Goal: Information Seeking & Learning: Check status

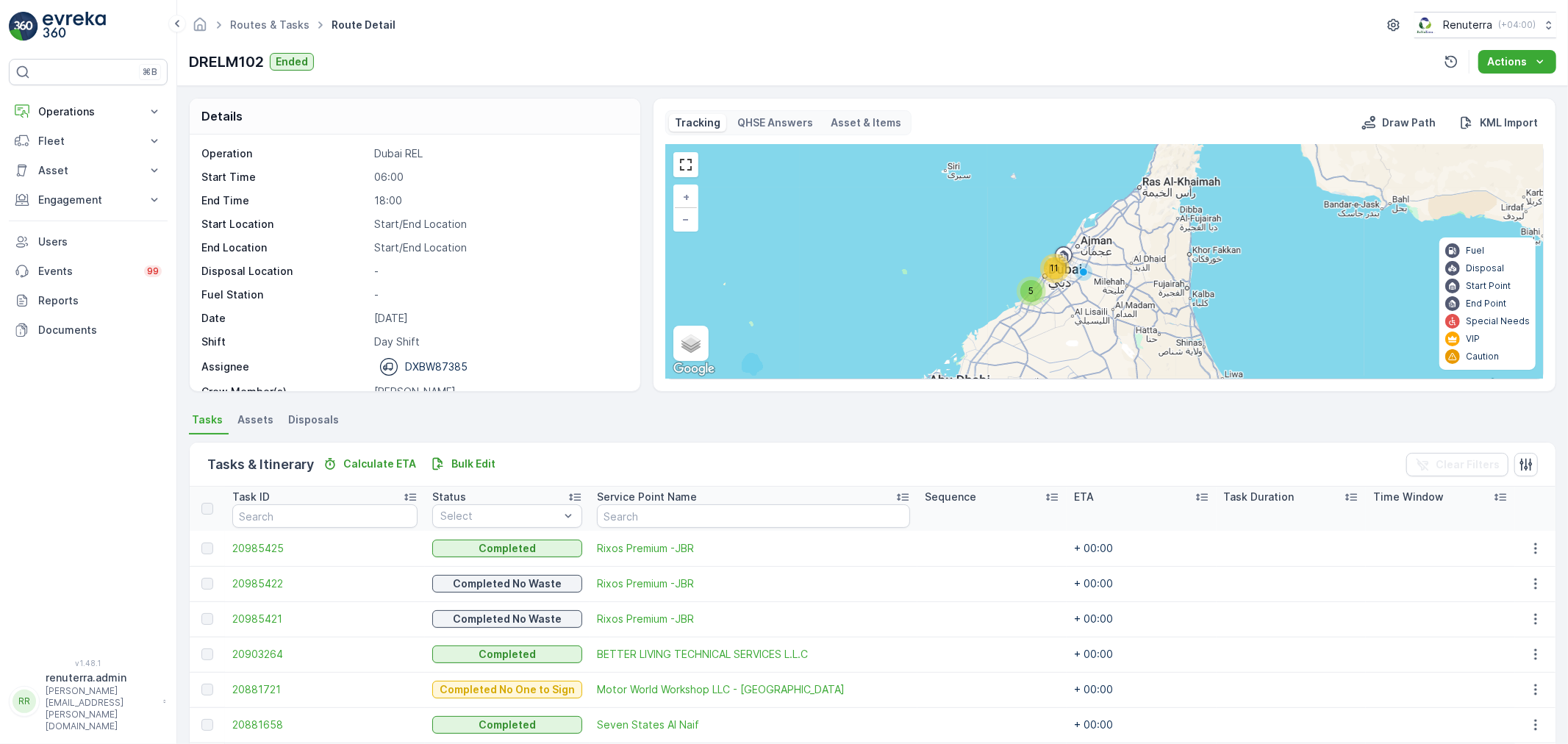
drag, startPoint x: 83, startPoint y: 108, endPoint x: 74, endPoint y: 162, distance: 54.7
click at [85, 106] on p "Operations" at bounding box center [89, 112] width 100 height 15
click at [73, 155] on p "Planning" at bounding box center [58, 157] width 41 height 15
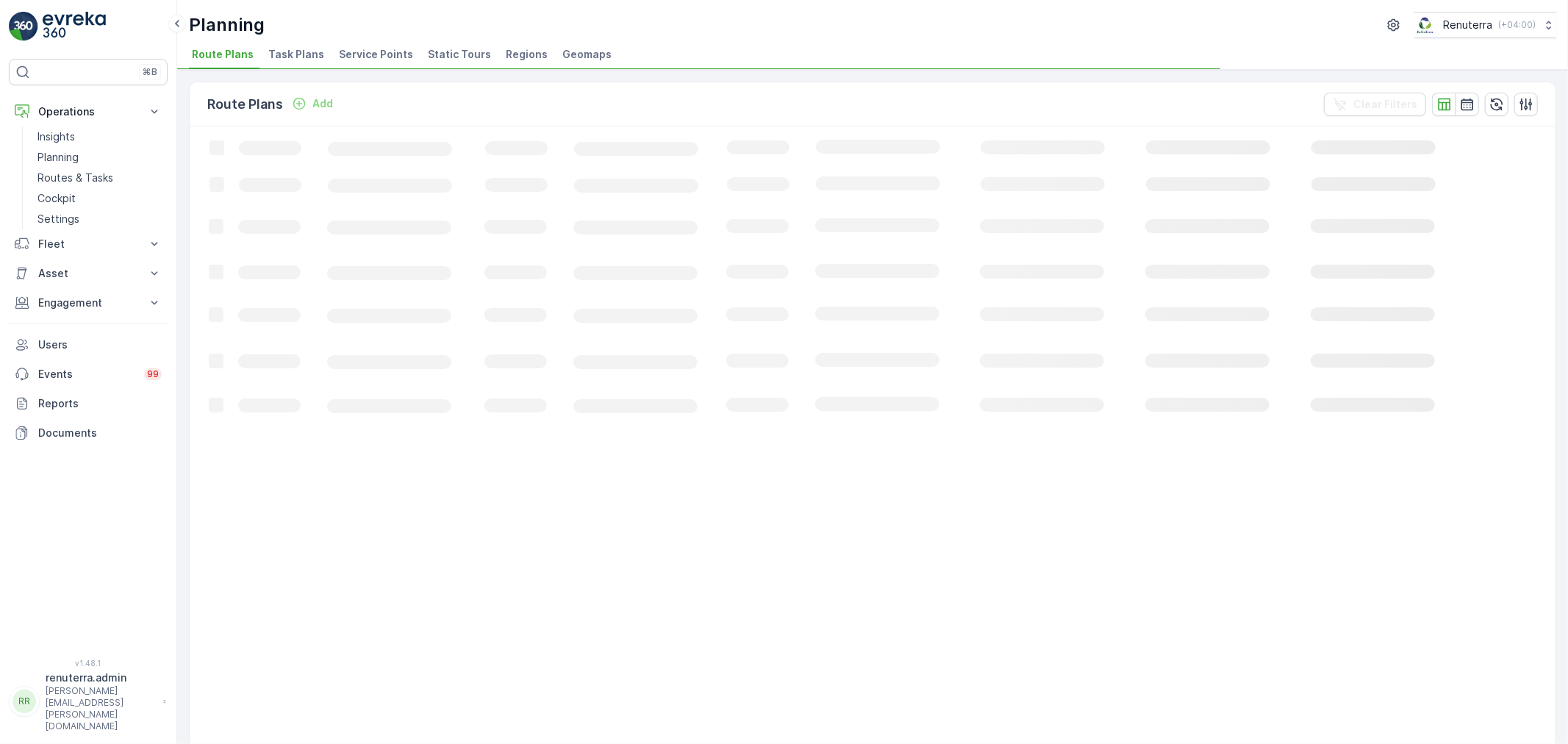
click at [392, 59] on span "Service Points" at bounding box center [376, 54] width 74 height 15
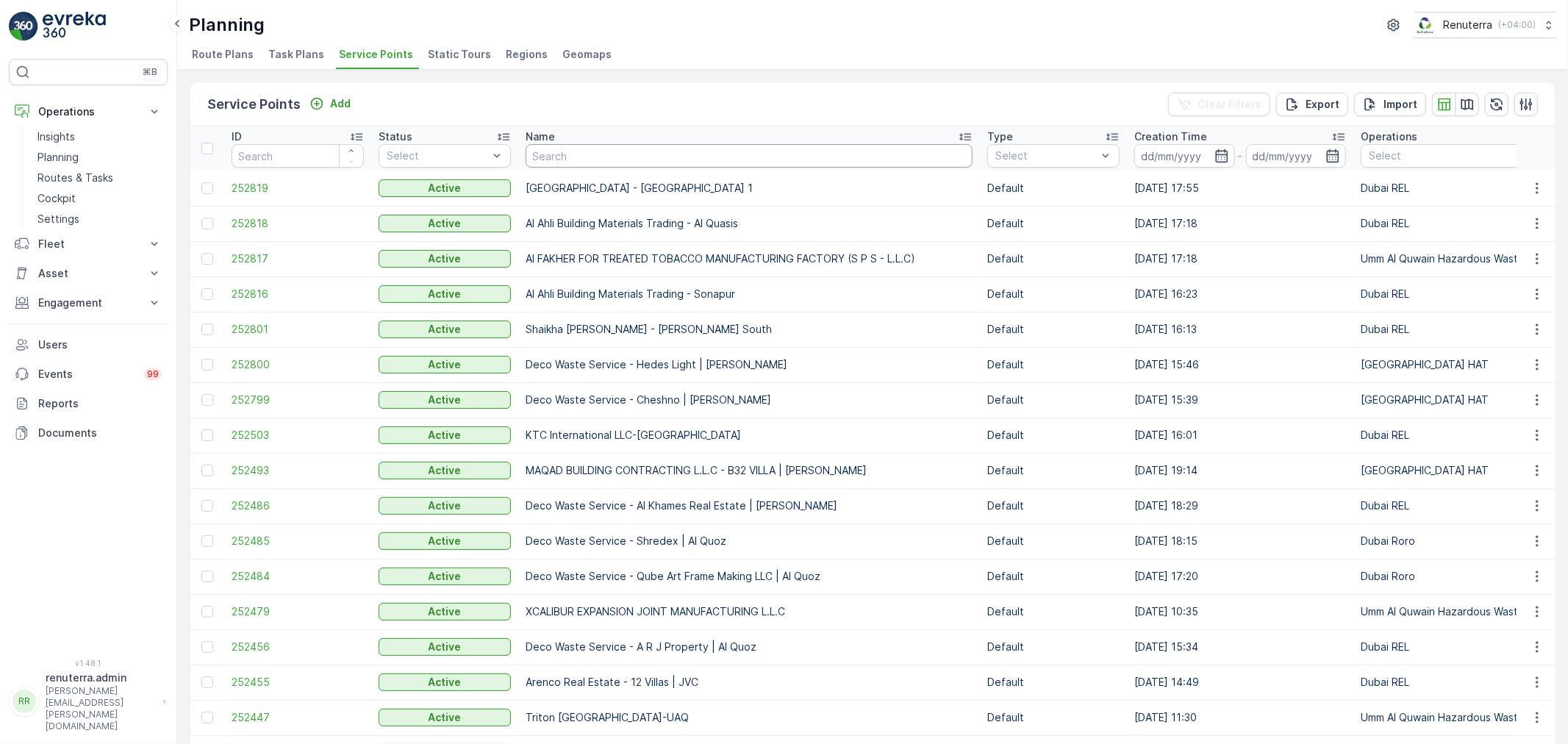
click at [548, 155] on input "text" at bounding box center [749, 155] width 447 height 24
type input "a"
click at [584, 153] on input "a" at bounding box center [749, 155] width 447 height 24
click at [589, 155] on input "text" at bounding box center [749, 155] width 447 height 24
click at [597, 157] on input "text" at bounding box center [749, 155] width 447 height 24
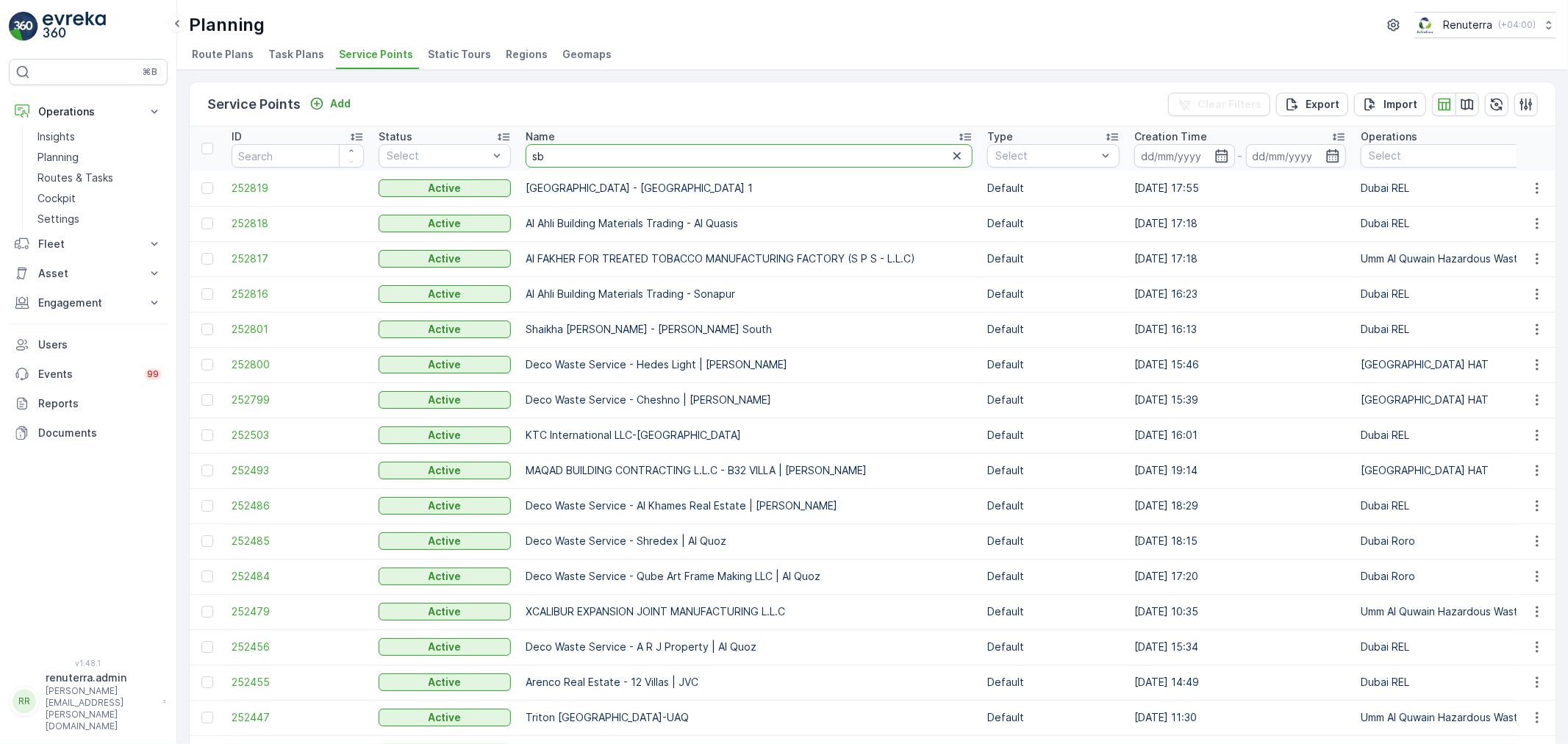
type input "sbk"
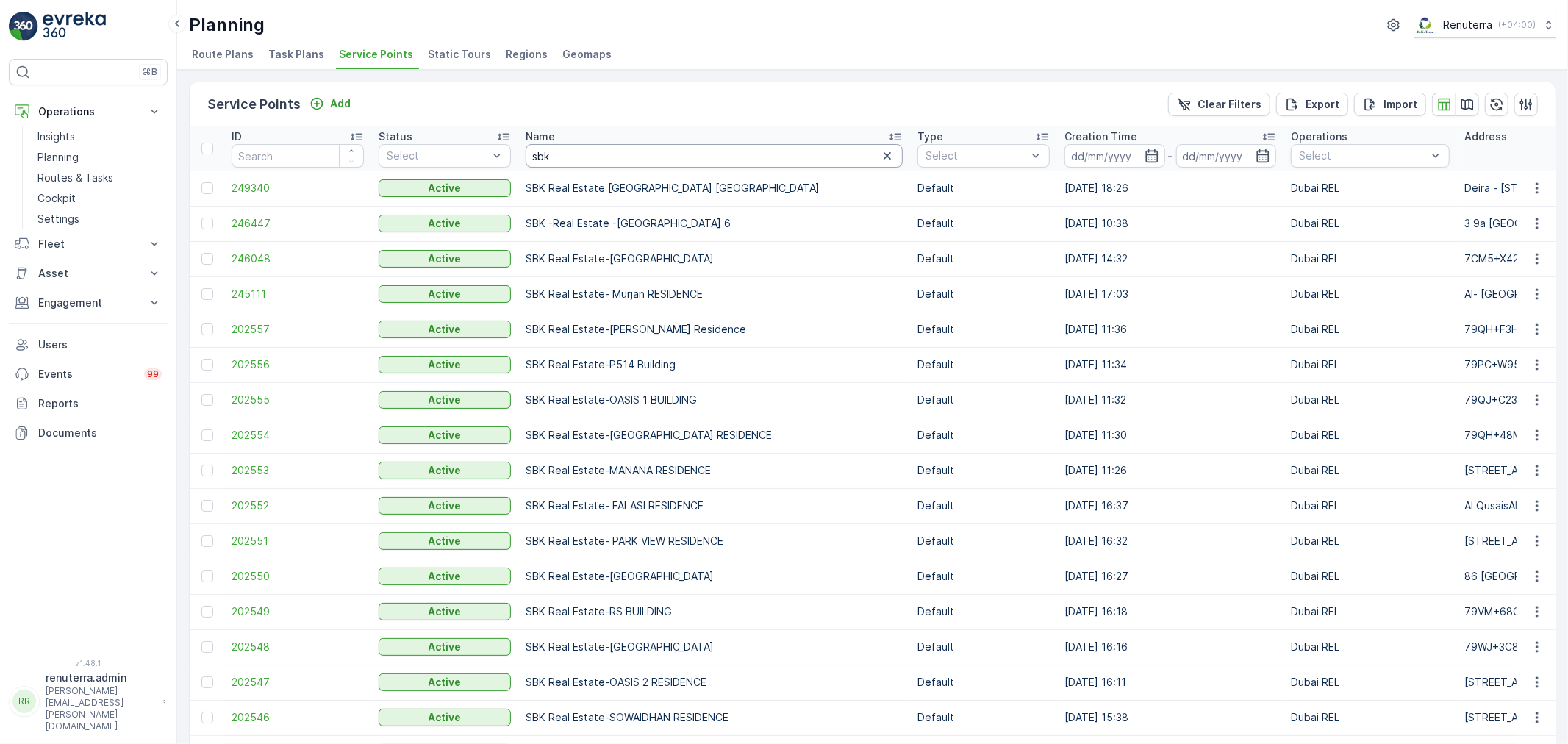
click at [609, 164] on input "sbk" at bounding box center [714, 155] width 377 height 24
click at [602, 162] on input "sbk" at bounding box center [714, 155] width 377 height 24
type input "sbk al ri"
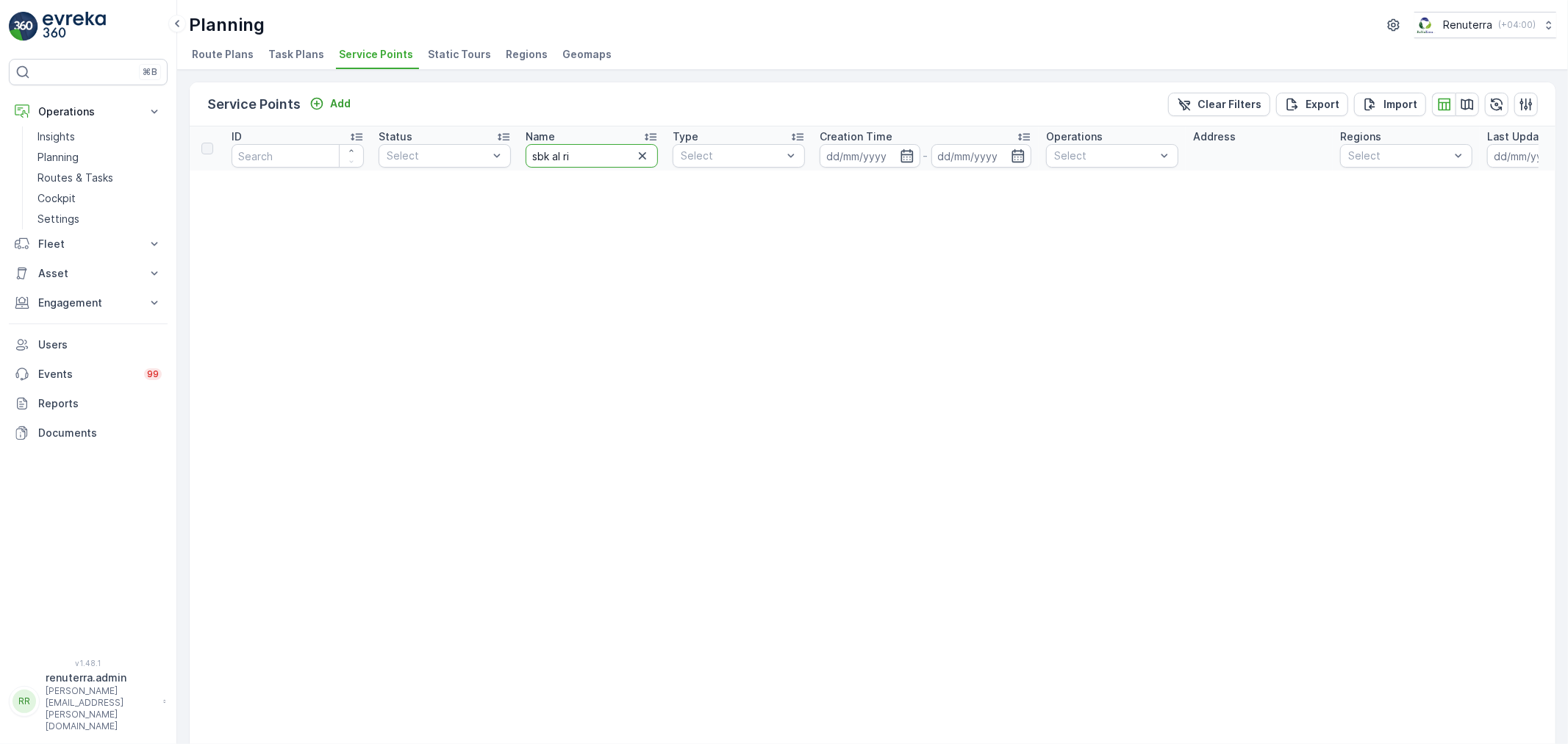
click at [572, 163] on input "sbk al ri" at bounding box center [592, 155] width 132 height 24
type input "sbk alri"
click at [572, 156] on input "sbk alri" at bounding box center [559, 155] width 132 height 24
type input "sbk"
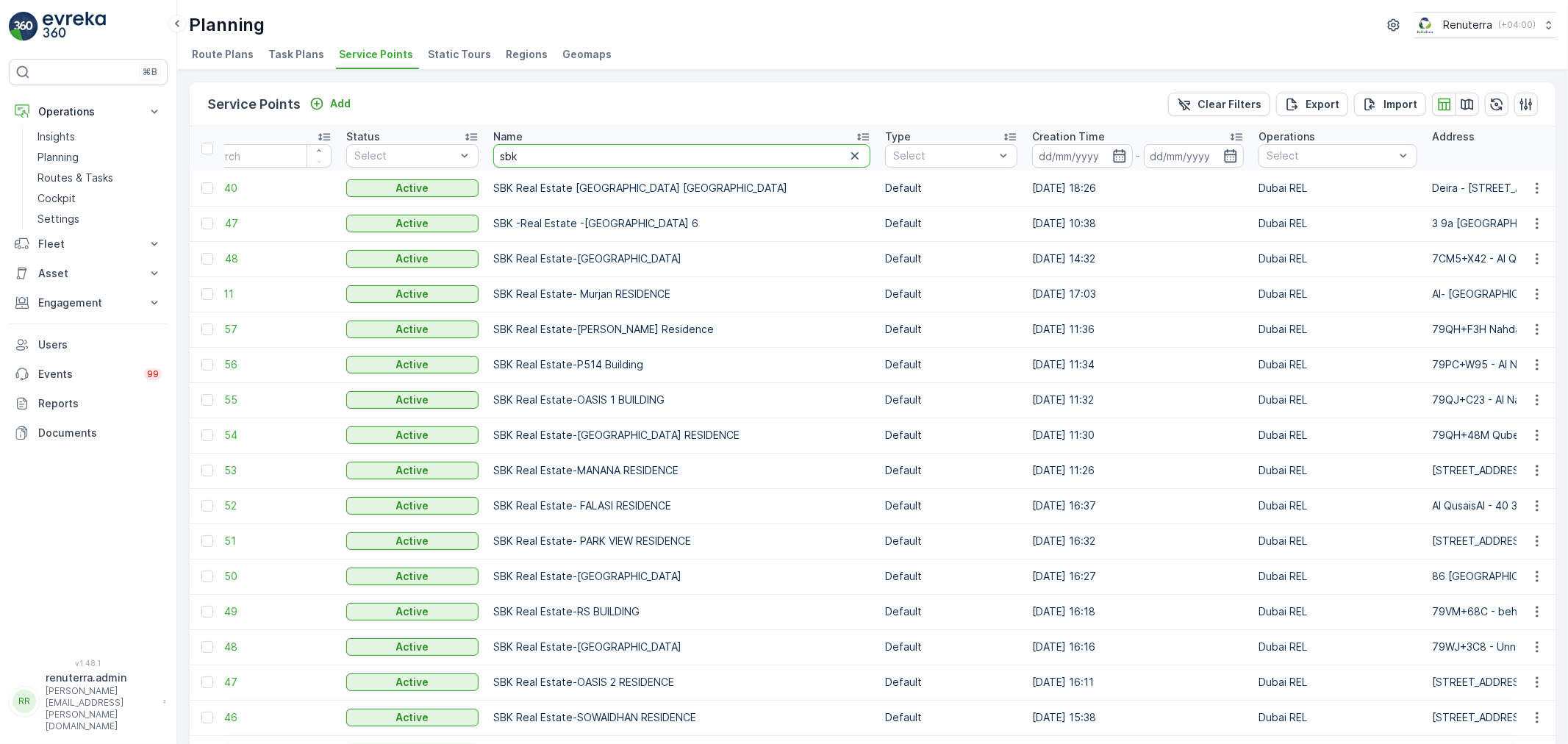
click at [552, 157] on input "sbk" at bounding box center [681, 155] width 377 height 24
type input "rigga"
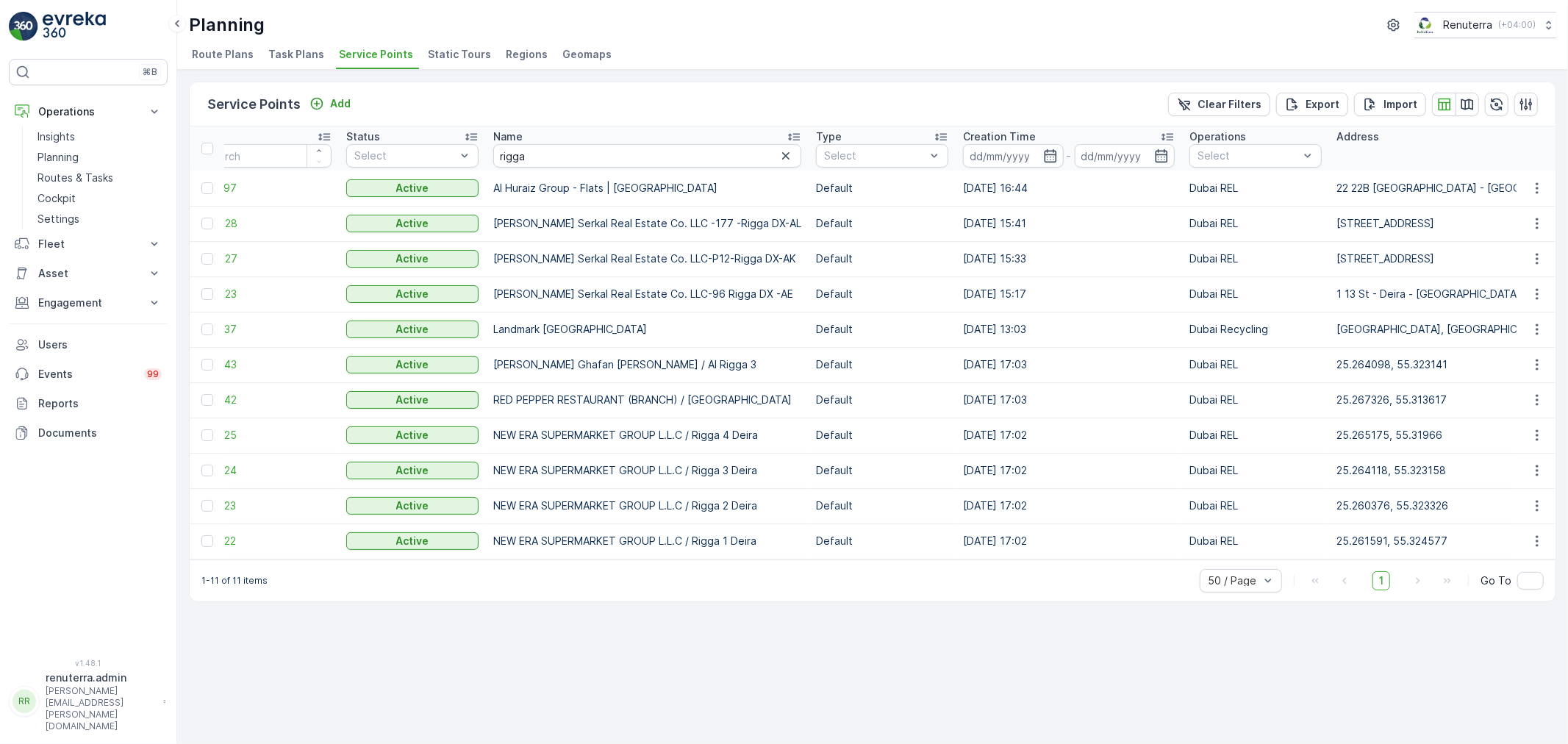
drag, startPoint x: 559, startPoint y: 566, endPoint x: 467, endPoint y: 575, distance: 92.4
click at [467, 575] on div "1-11 of 11 items 50 / Page 1 Go To" at bounding box center [873, 580] width 1366 height 42
drag, startPoint x: 527, startPoint y: 593, endPoint x: 514, endPoint y: 565, distance: 30.9
click at [526, 590] on div "1-11 of 11 items 50 / Page 1 Go To" at bounding box center [873, 580] width 1366 height 42
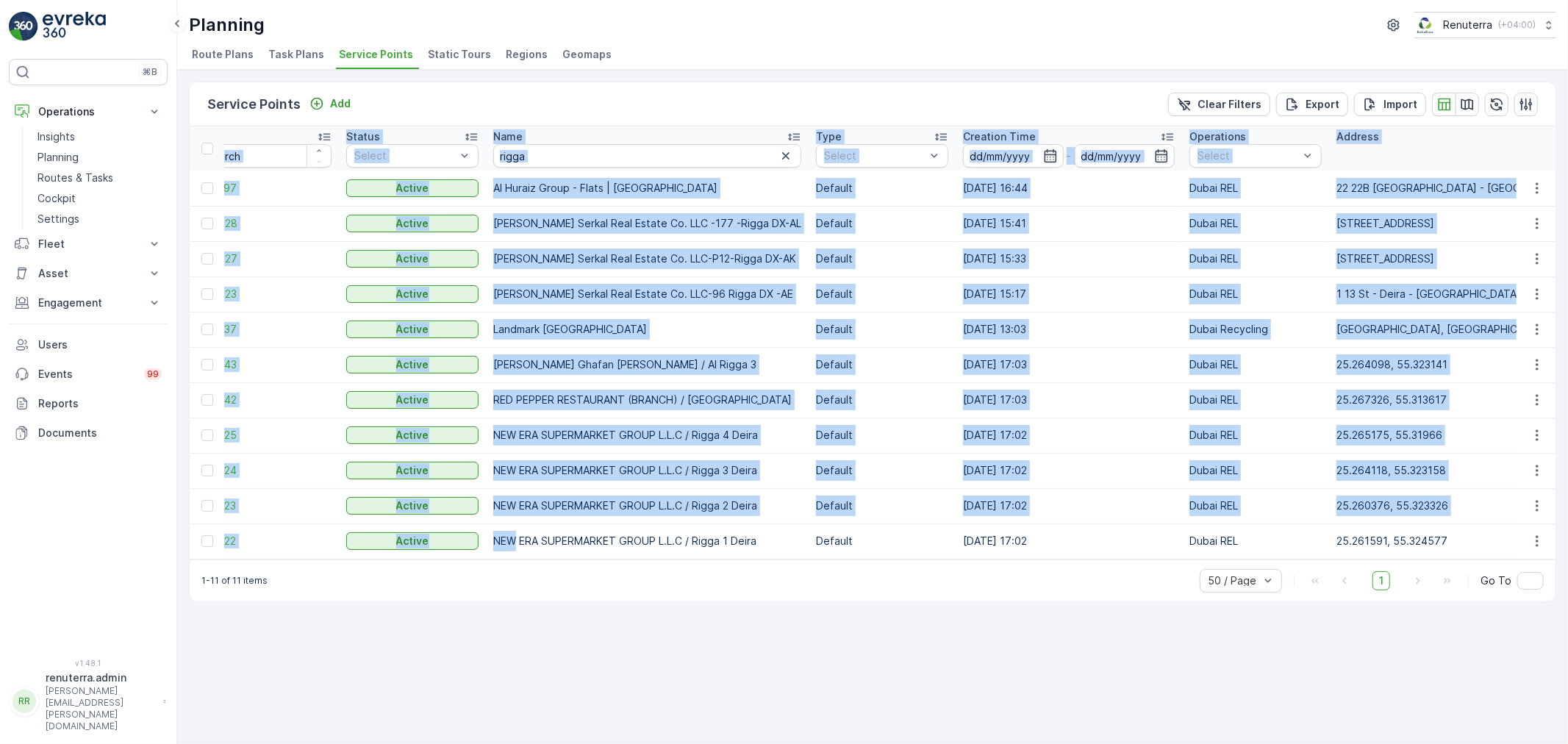
drag, startPoint x: 516, startPoint y: 557, endPoint x: 384, endPoint y: 561, distance: 132.1
click at [384, 560] on div "ID Status Select Name rigga Type Select Creation Time - Operations Select Addre…" at bounding box center [873, 343] width 1366 height 433
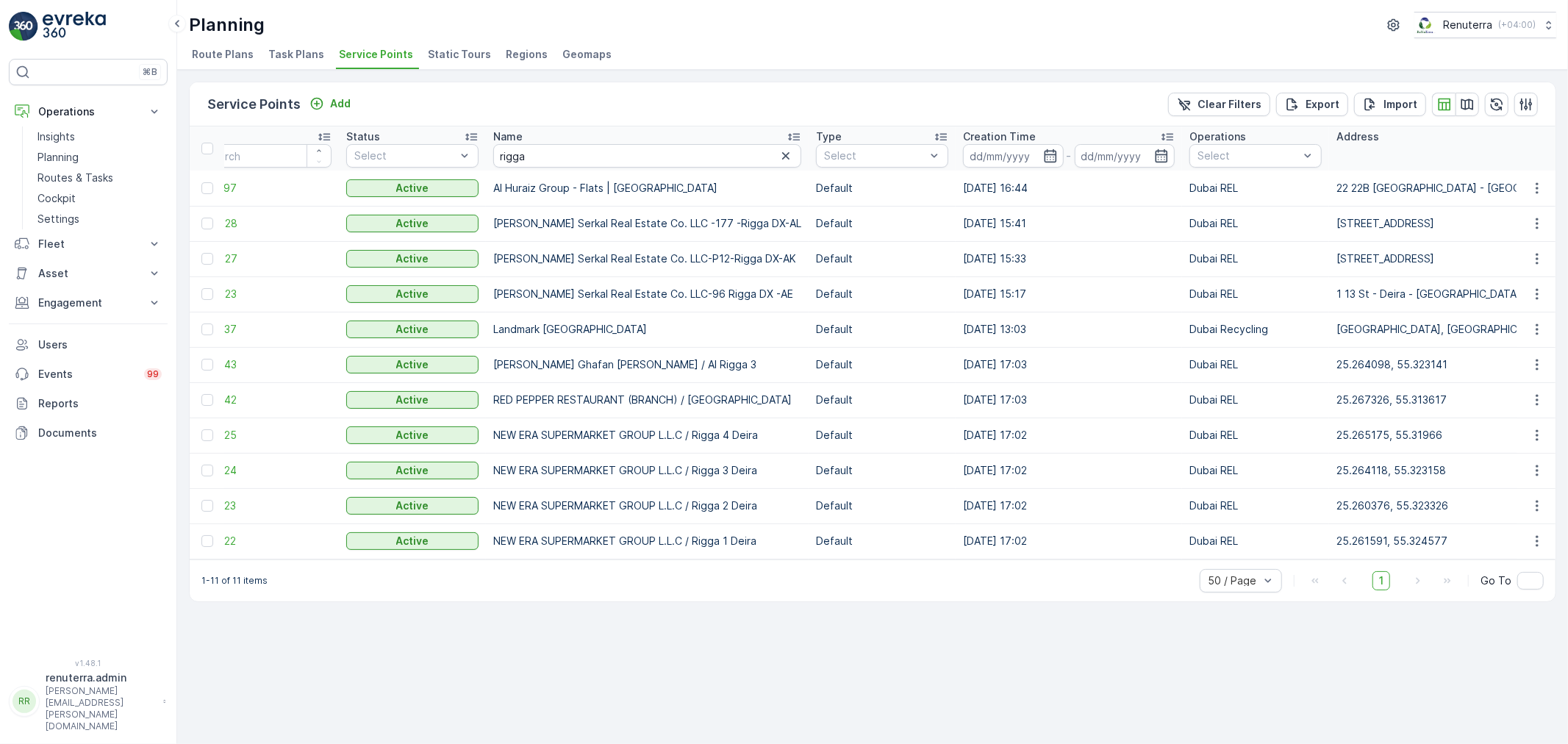
click at [476, 637] on div "Service Points Add Clear Filters Export Import ID Status Select Name rigga Type…" at bounding box center [873, 407] width 1390 height 674
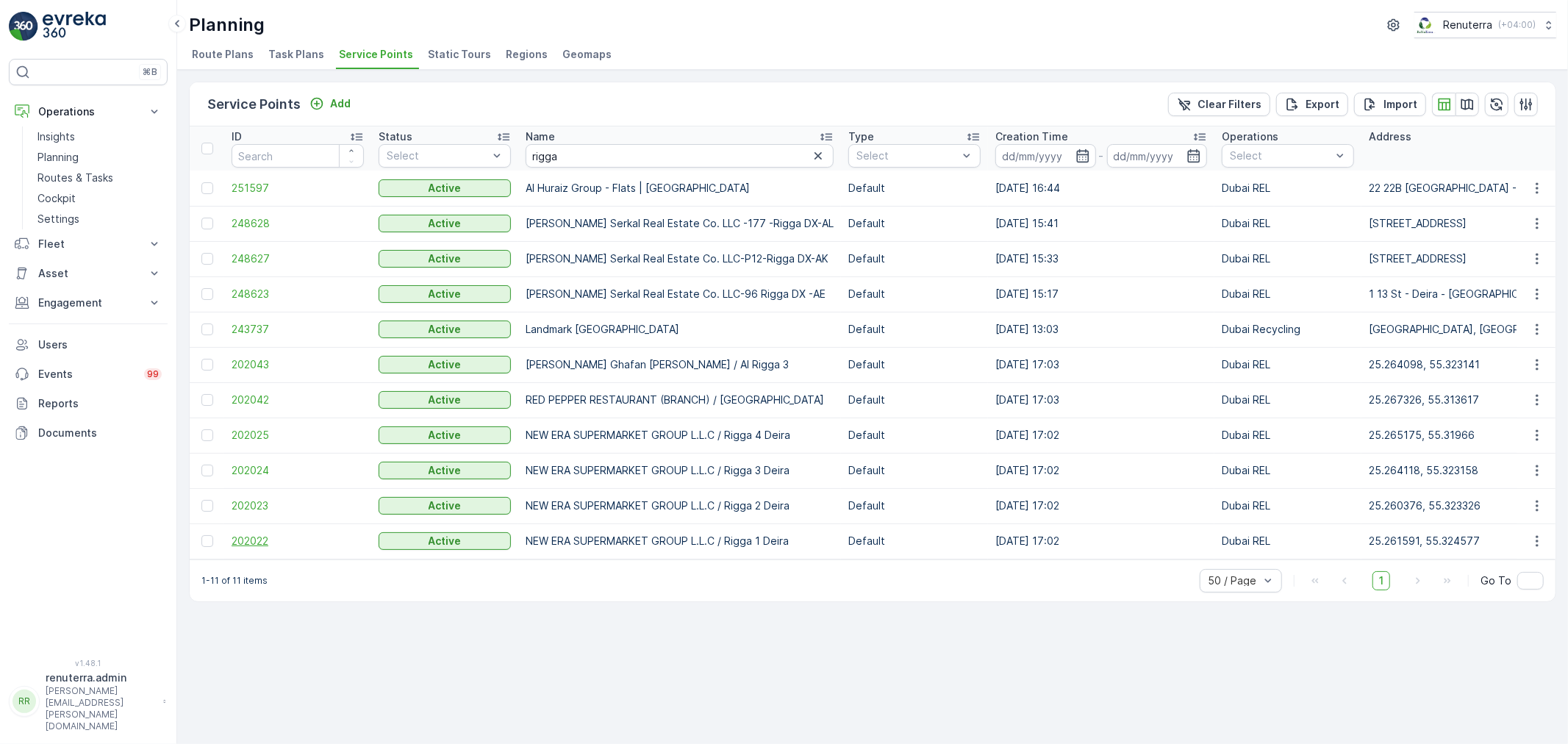
click at [248, 542] on span "202022" at bounding box center [297, 541] width 132 height 15
click at [260, 187] on span "251597" at bounding box center [297, 188] width 132 height 15
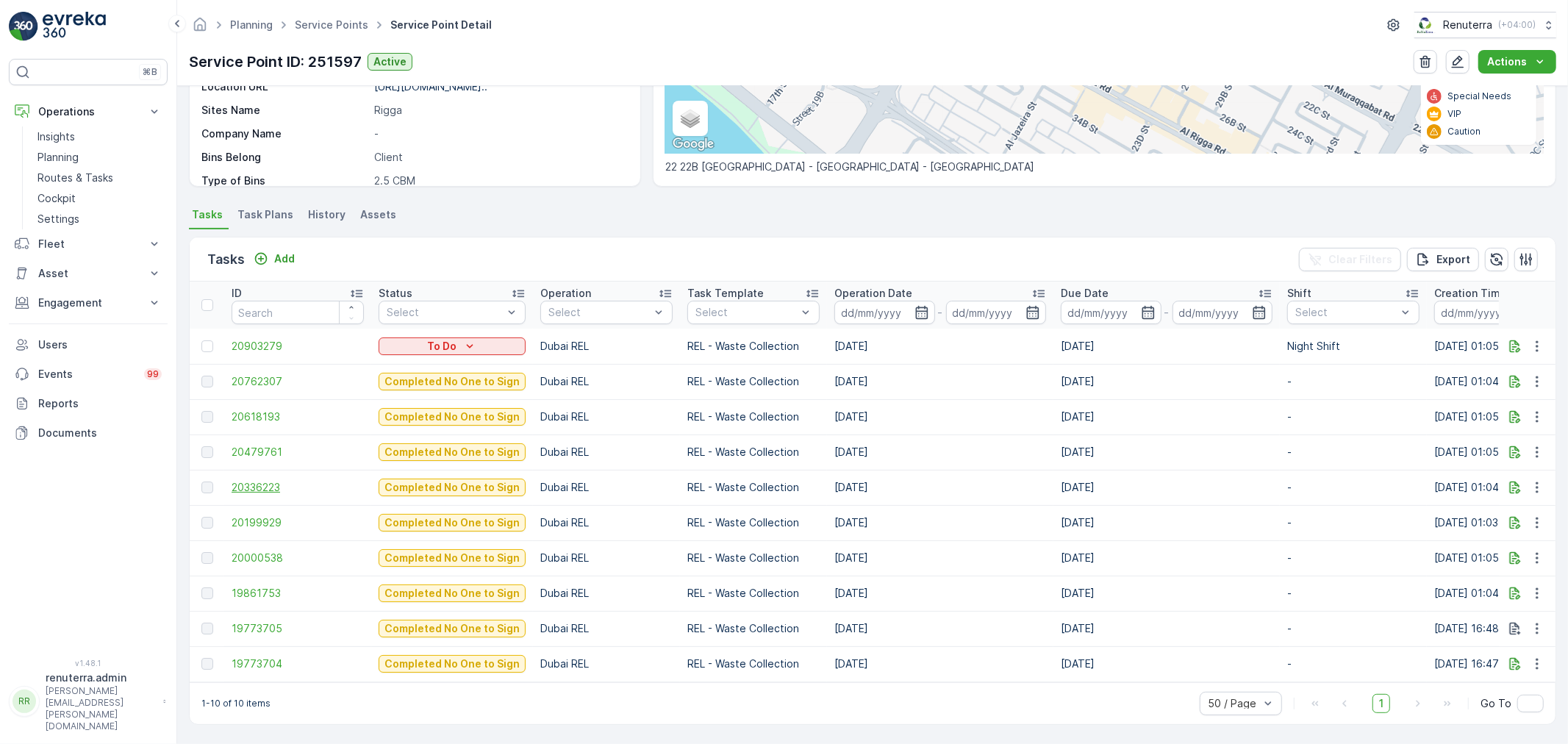
scroll to position [285, 0]
click at [272, 374] on span "20762307" at bounding box center [297, 381] width 132 height 15
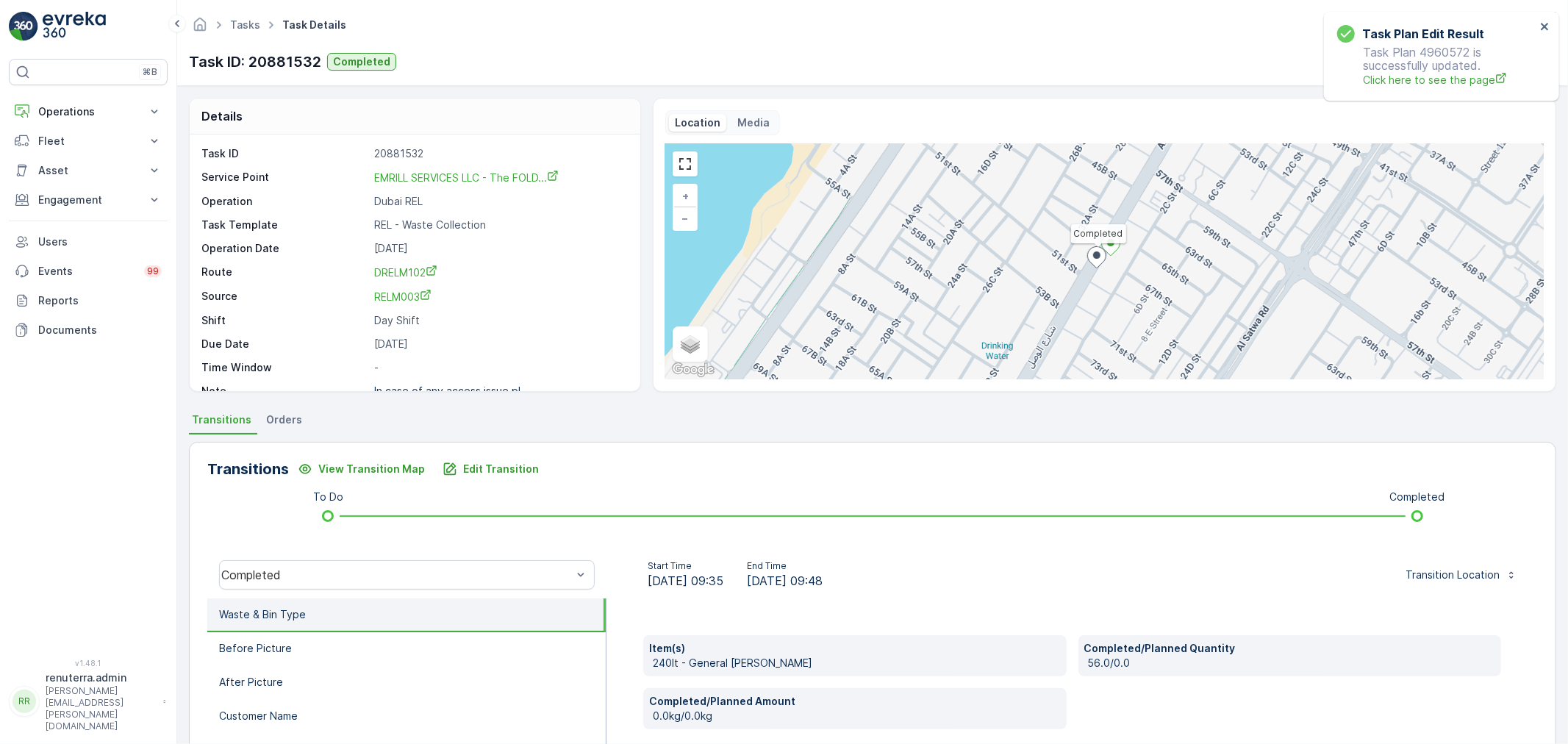
scroll to position [18, 0]
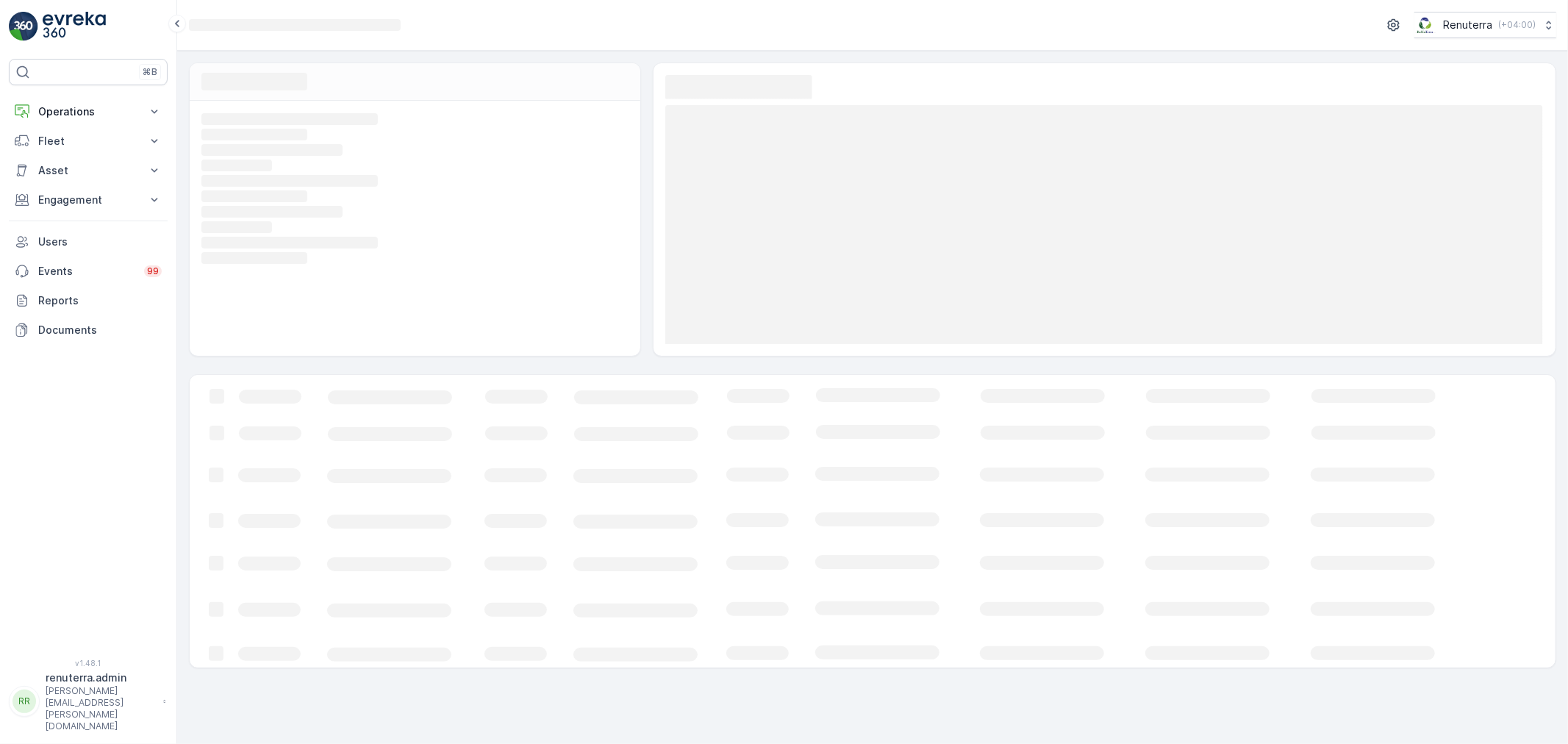
click at [523, 147] on icon "Loading..." at bounding box center [413, 150] width 423 height 13
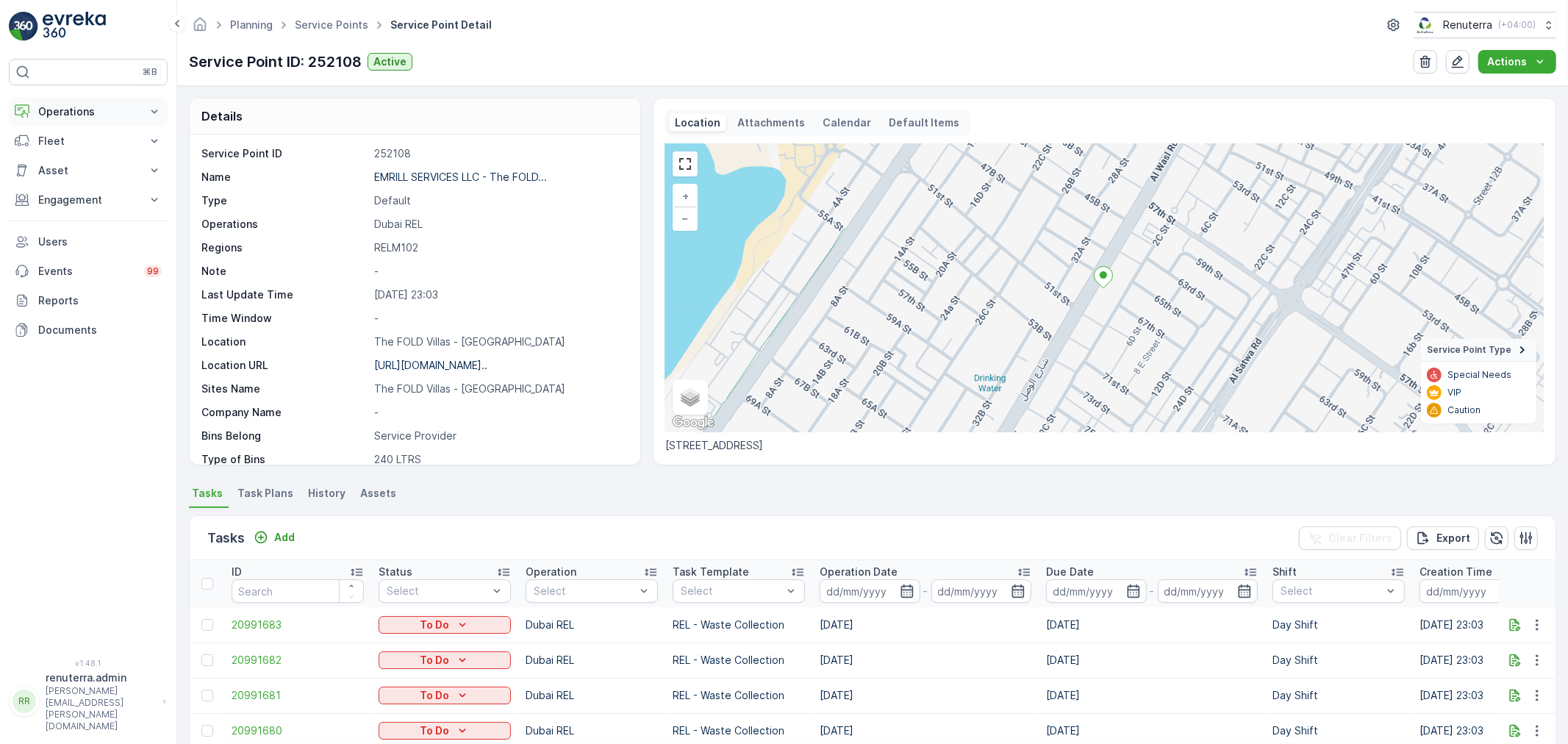
click at [50, 113] on p "Operations" at bounding box center [89, 112] width 100 height 15
click at [62, 179] on p "Routes & Tasks" at bounding box center [76, 178] width 76 height 15
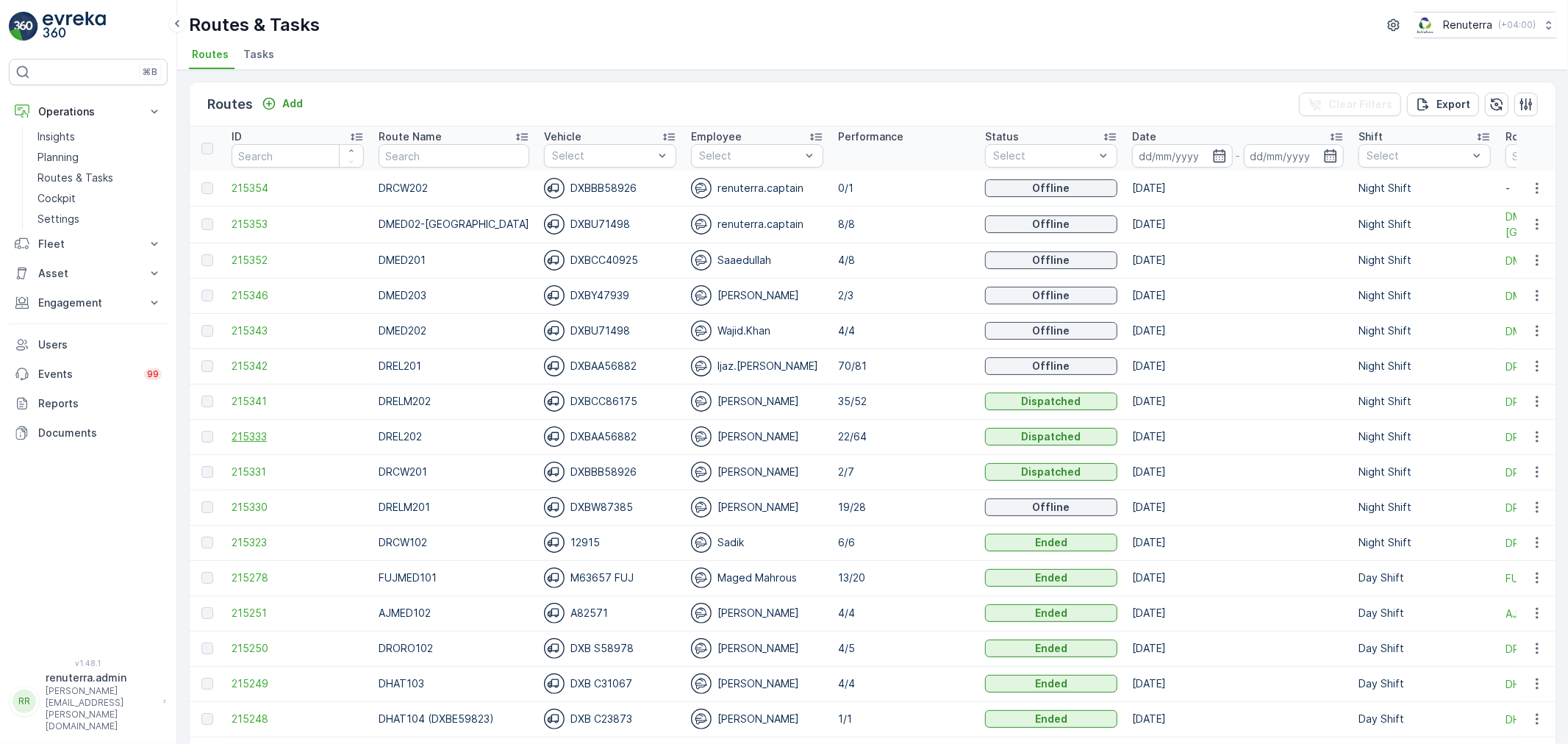
click at [246, 435] on span "215333" at bounding box center [297, 437] width 132 height 15
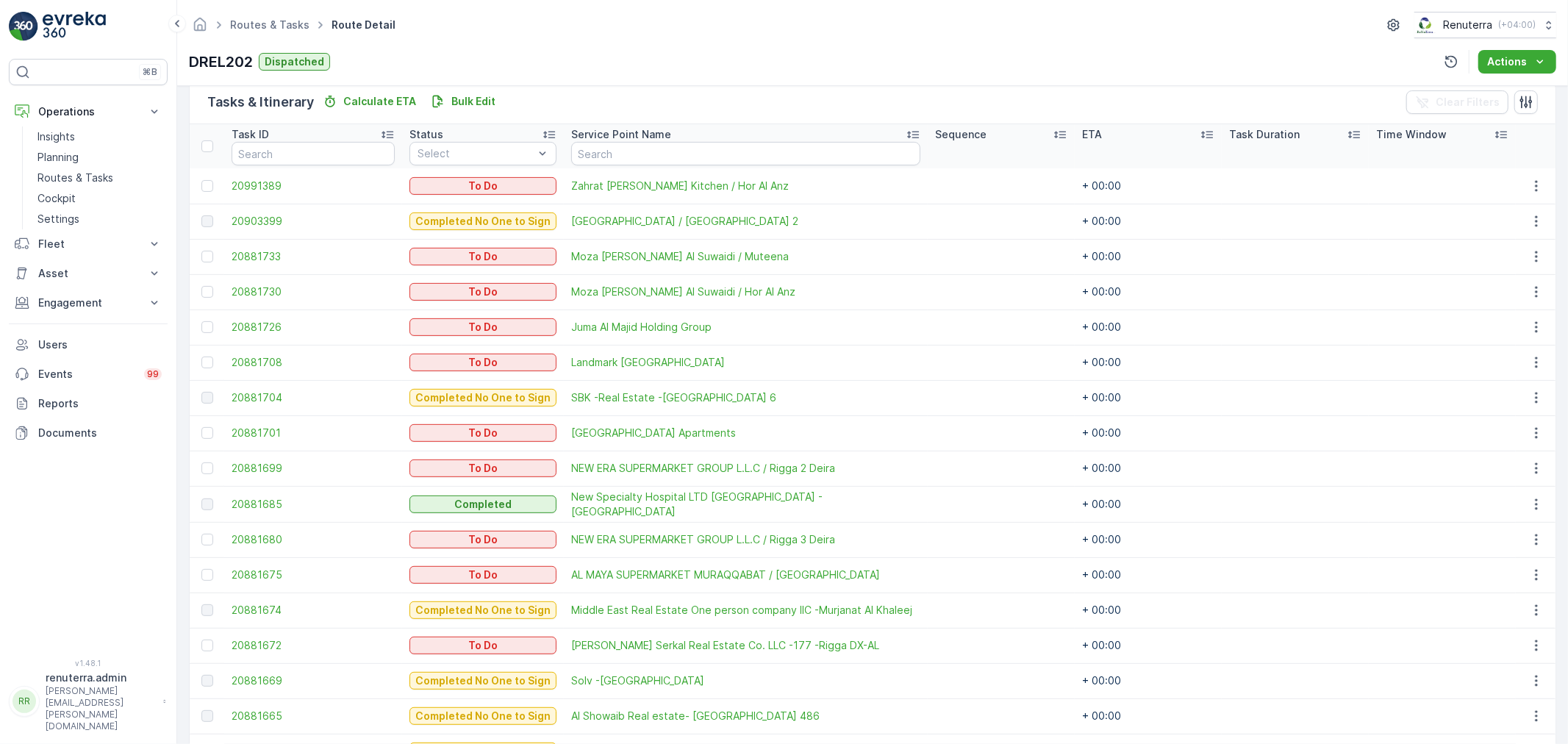
scroll to position [245, 0]
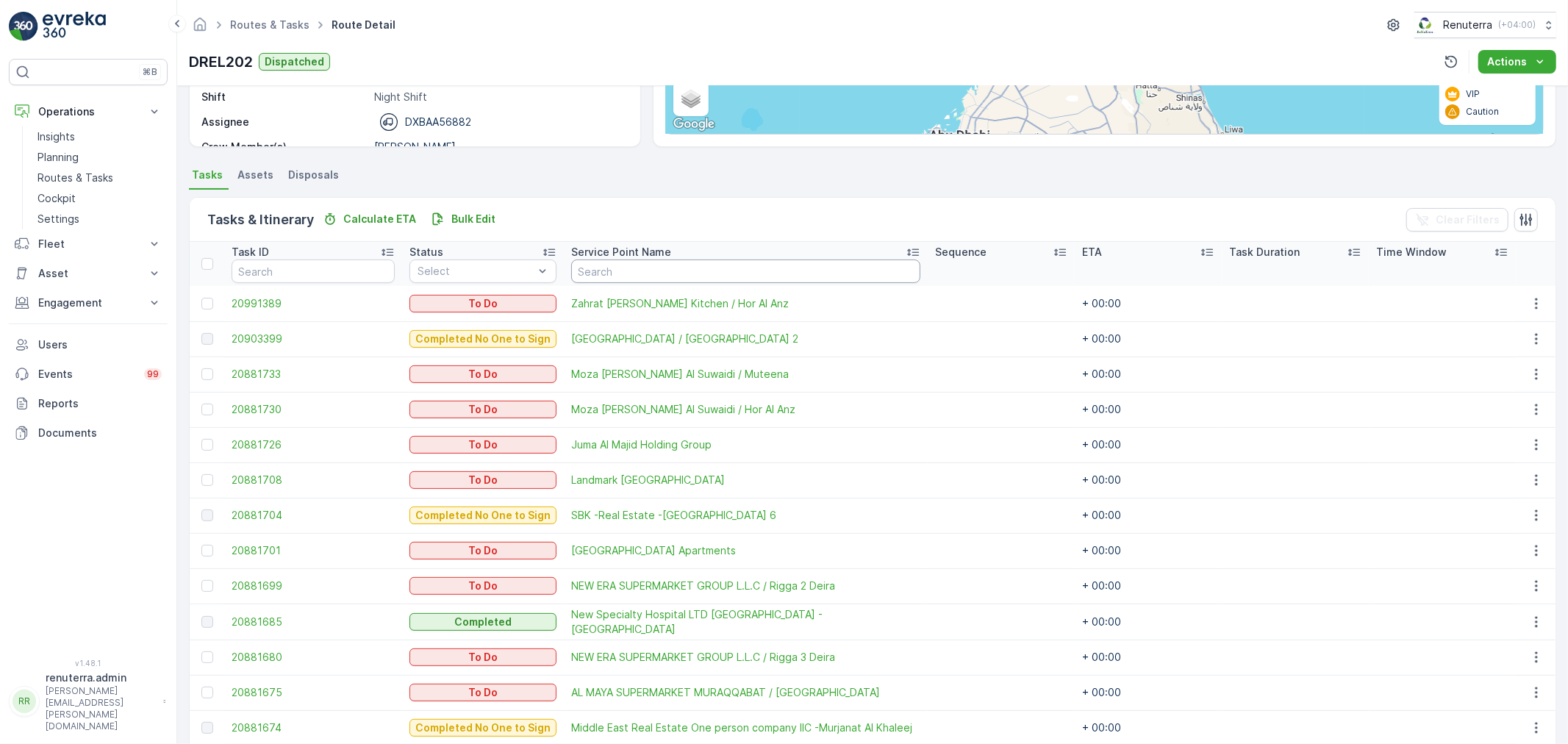
click at [630, 275] on input "text" at bounding box center [745, 271] width 349 height 24
type input "sbk"
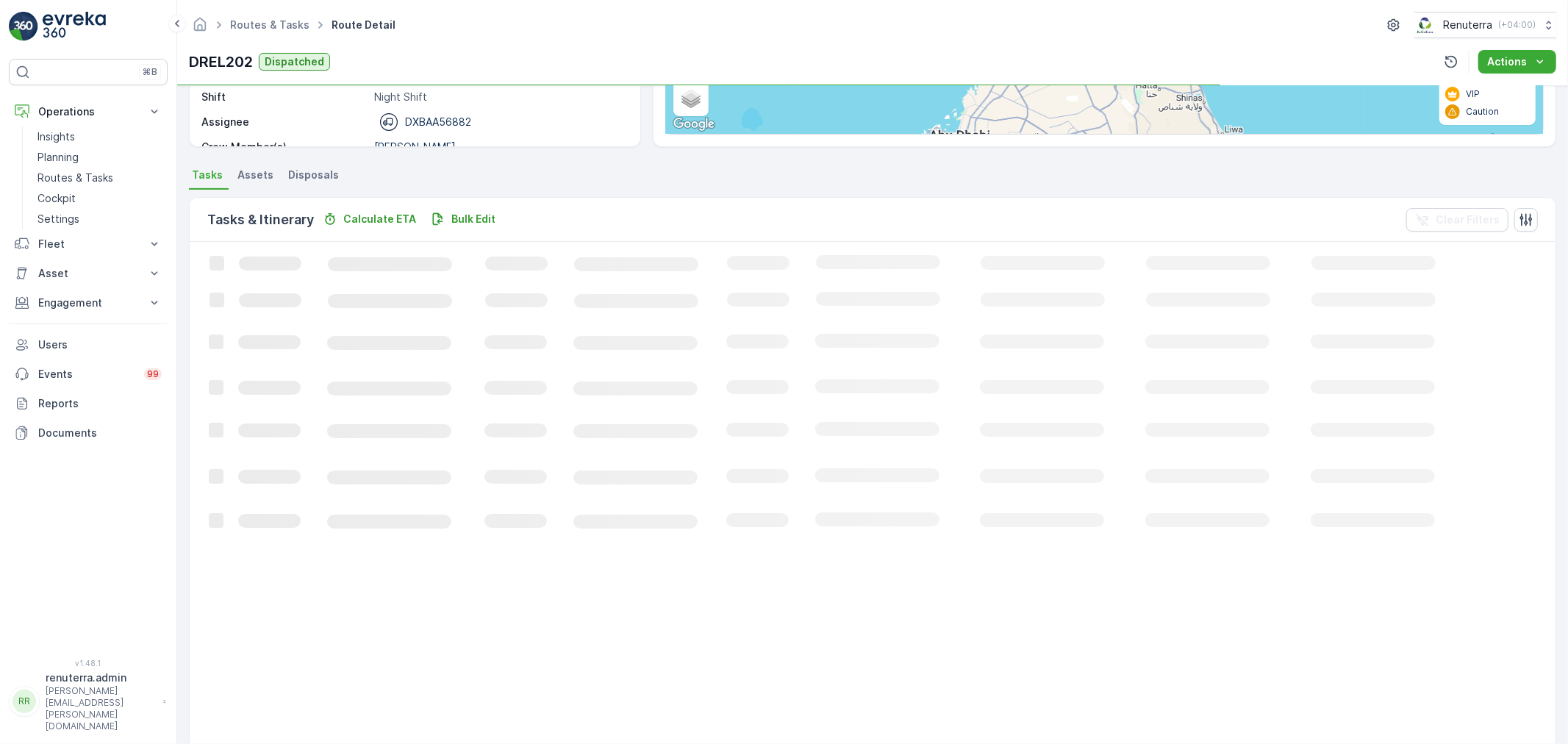
scroll to position [95, 0]
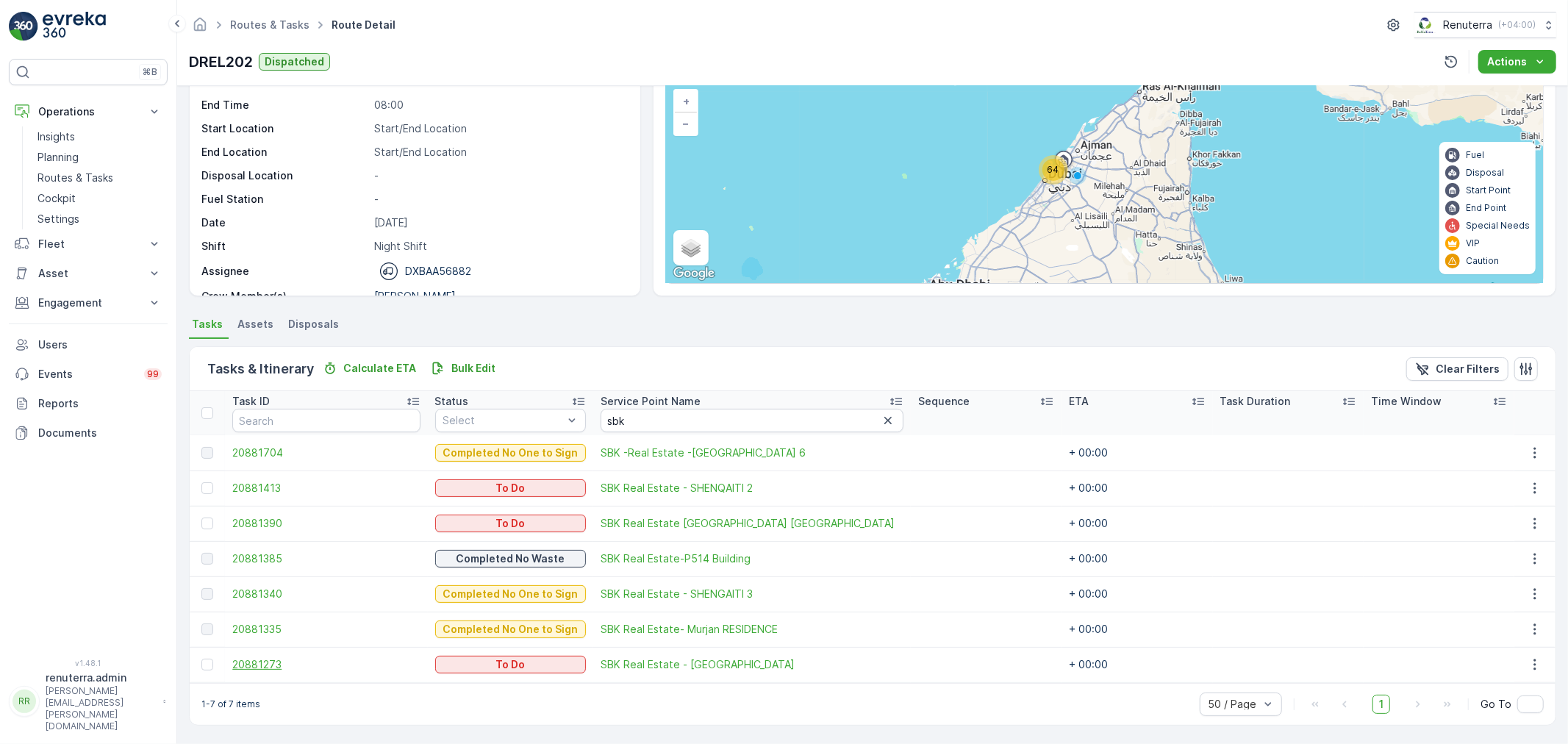
click at [261, 669] on span "20881273" at bounding box center [326, 665] width 187 height 15
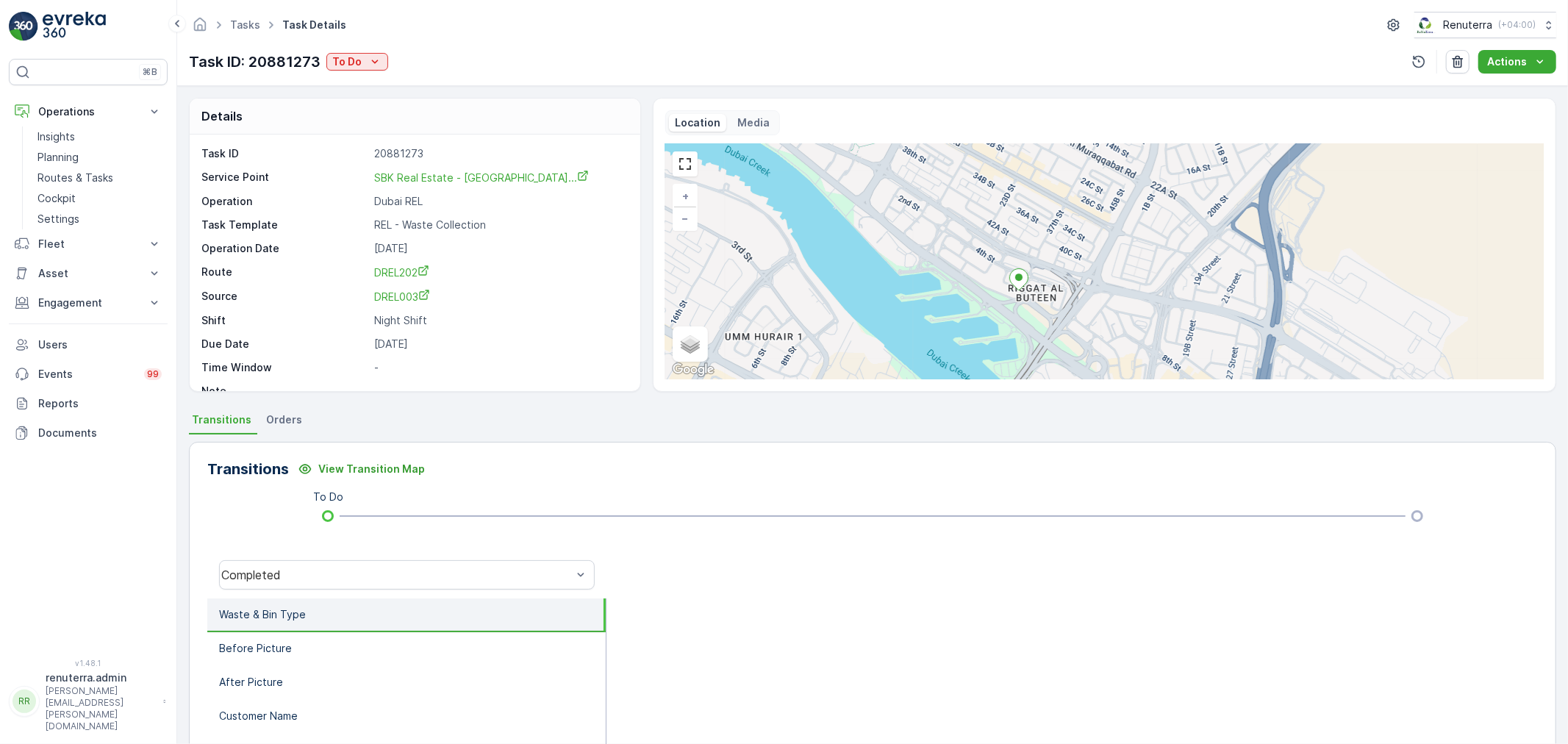
drag, startPoint x: 1055, startPoint y: 288, endPoint x: 994, endPoint y: 305, distance: 63.3
click at [994, 305] on div "+ − Satellite Roadmap Terrain Hybrid Leaflet Keyboard shortcuts Map Data Map da…" at bounding box center [1105, 261] width 879 height 235
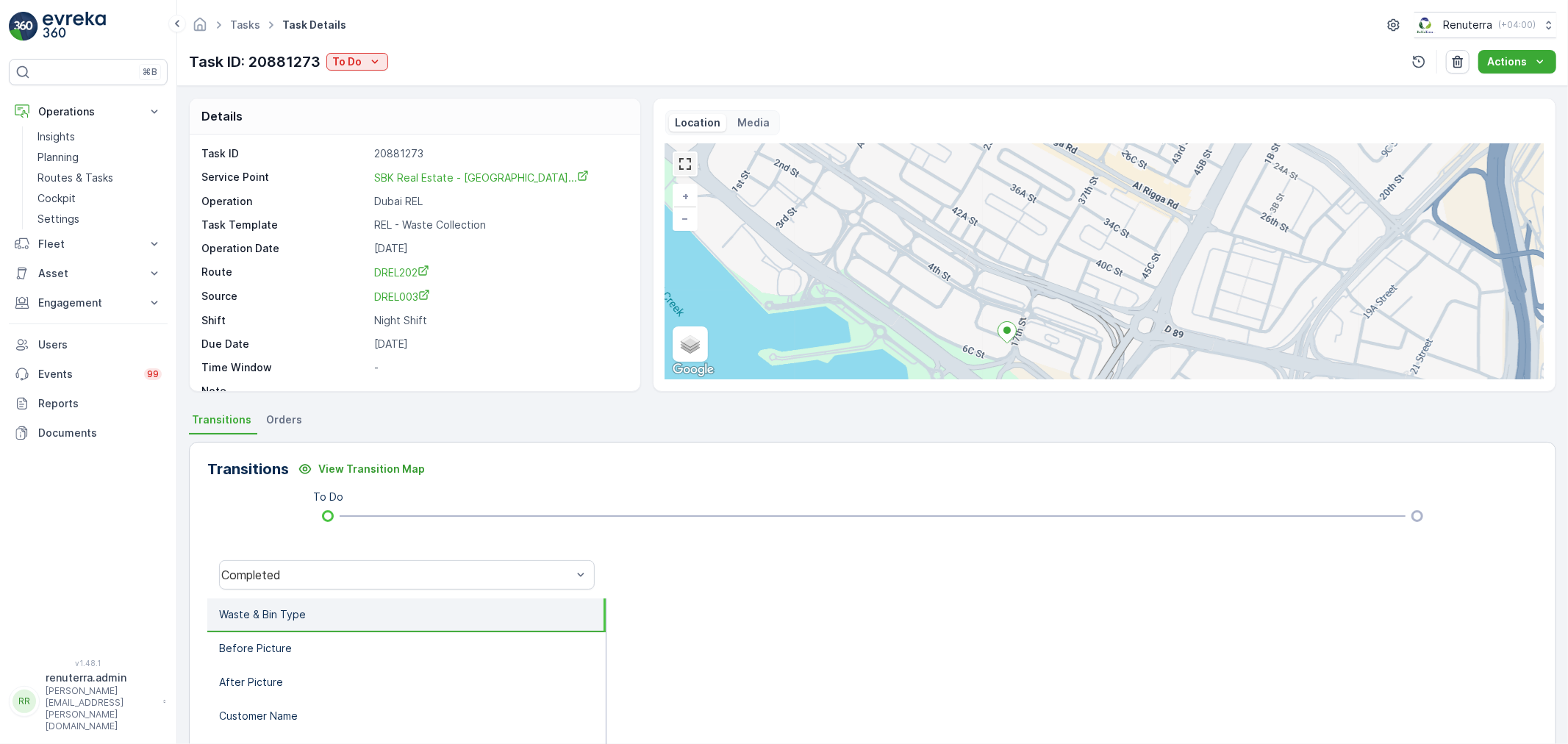
click at [680, 172] on link at bounding box center [685, 164] width 22 height 22
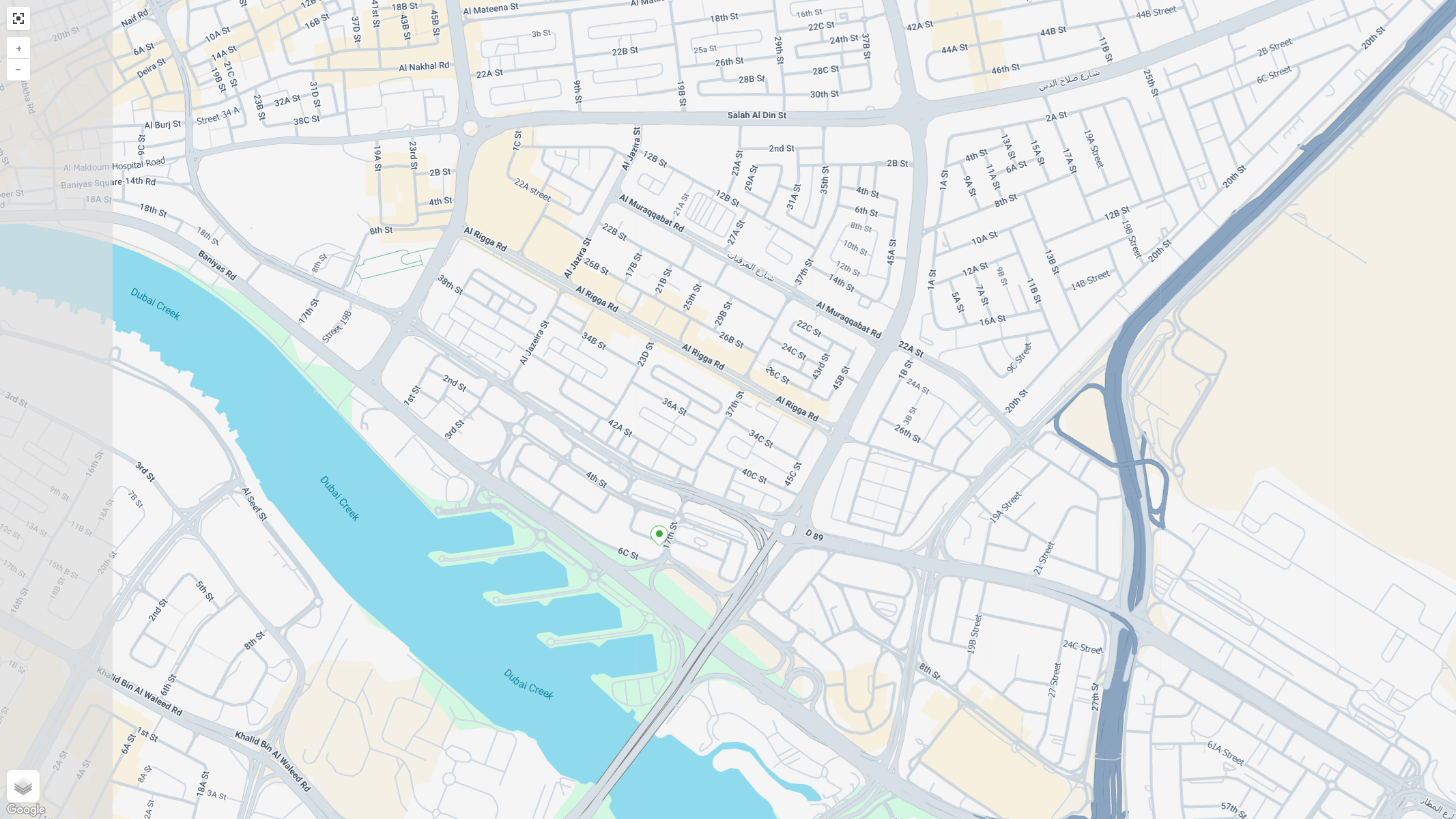
drag, startPoint x: 568, startPoint y: 547, endPoint x: 699, endPoint y: 592, distance: 138.5
click at [699, 592] on div "+ − Satellite Roadmap Terrain Hybrid Leaflet Keyboard shortcuts Map Data Map da…" at bounding box center [728, 409] width 1456 height 819
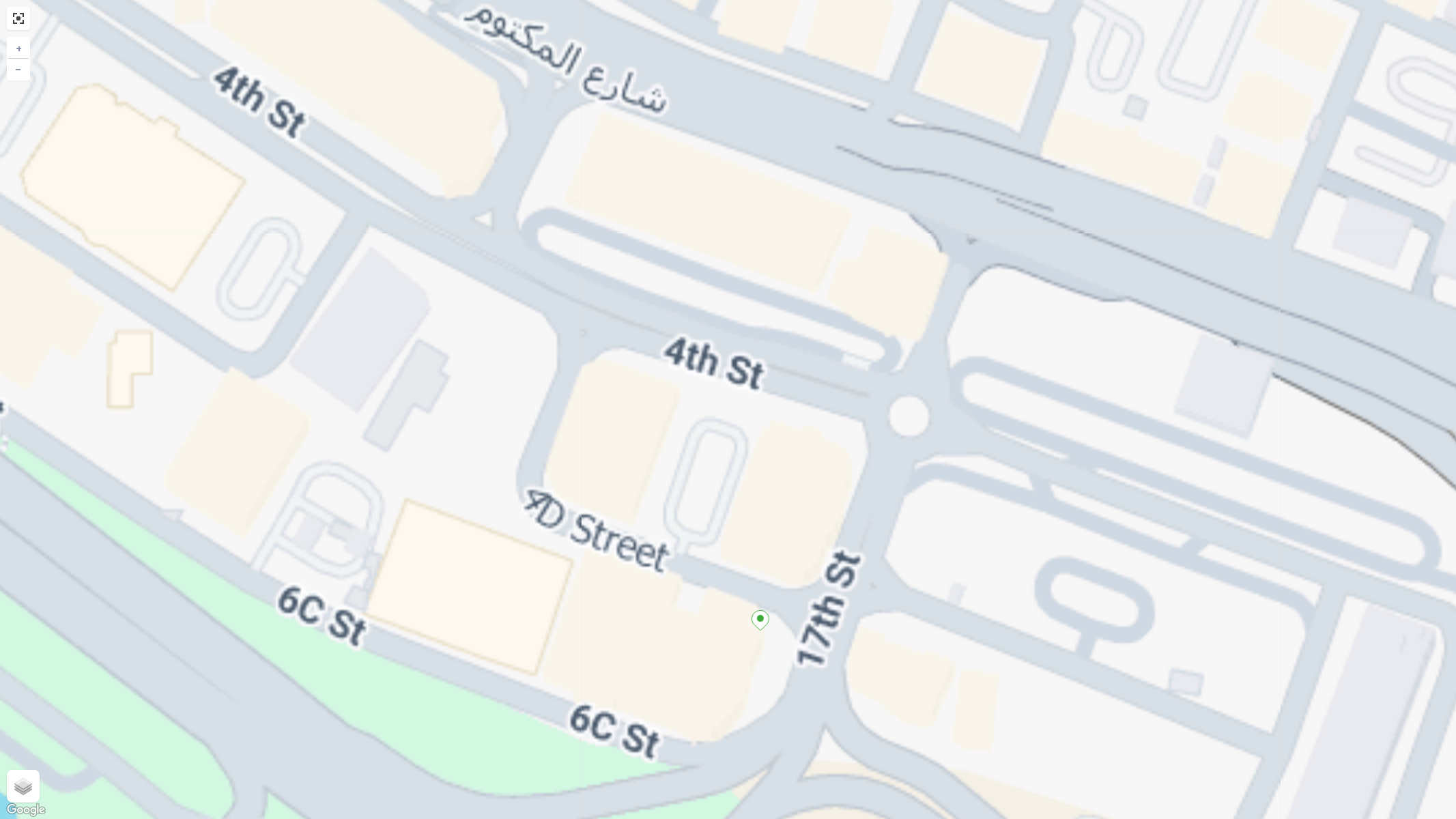
drag, startPoint x: 688, startPoint y: 572, endPoint x: 643, endPoint y: 522, distance: 67.3
click at [643, 522] on div "+ − Satellite Roadmap Terrain Hybrid Leaflet Keyboard shortcuts Map Data Map da…" at bounding box center [728, 409] width 1456 height 819
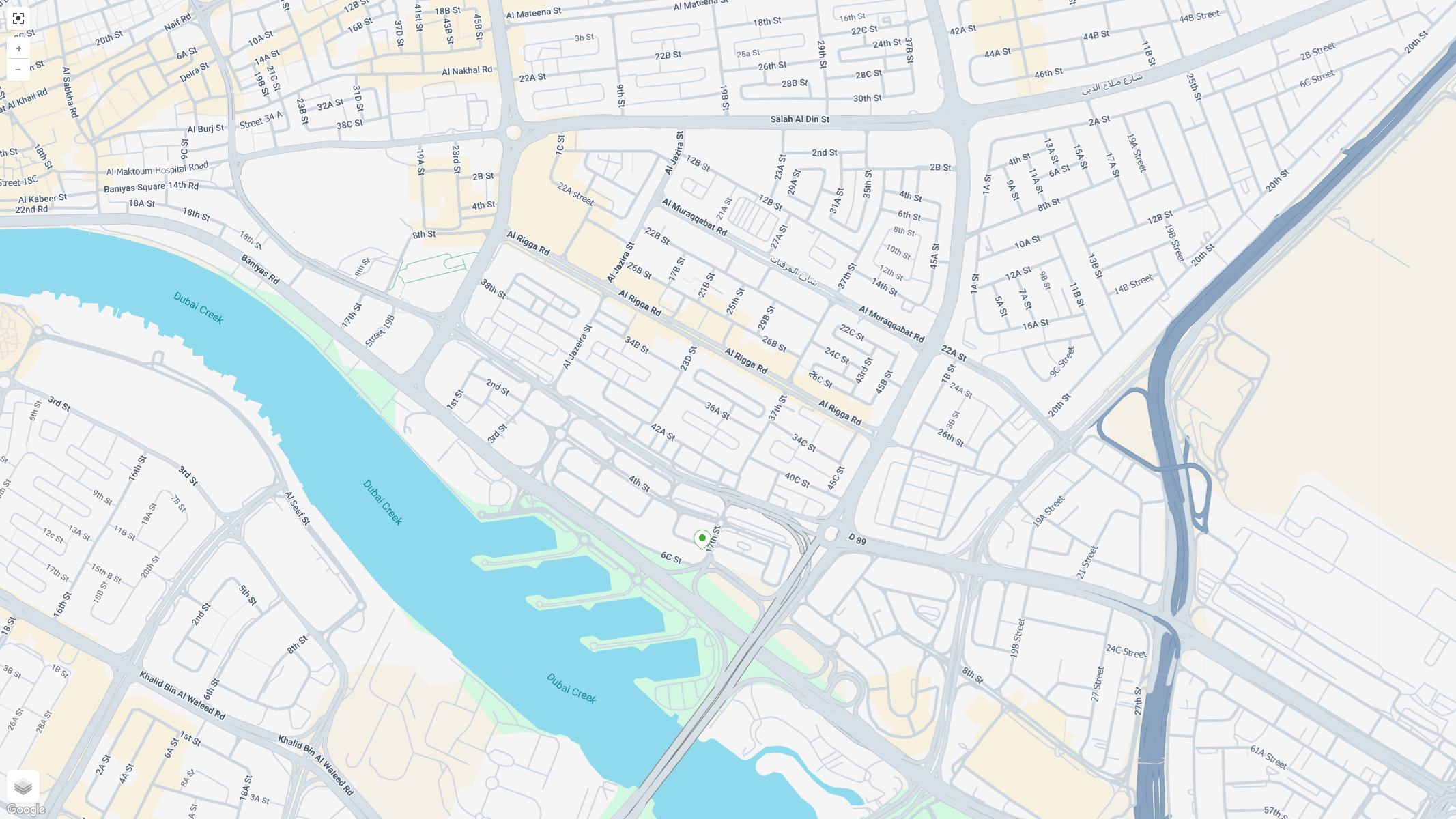
click at [807, 336] on div "+ − Satellite Roadmap Terrain Hybrid Leaflet Keyboard shortcuts Map Data Map da…" at bounding box center [728, 409] width 1456 height 819
click at [33, 690] on span "Terrain" at bounding box center [37, 779] width 31 height 11
click at [21, 690] on input "Terrain" at bounding box center [17, 779] width 9 height 9
radio input "true"
click at [42, 690] on label "Satellite" at bounding box center [37, 754] width 49 height 12
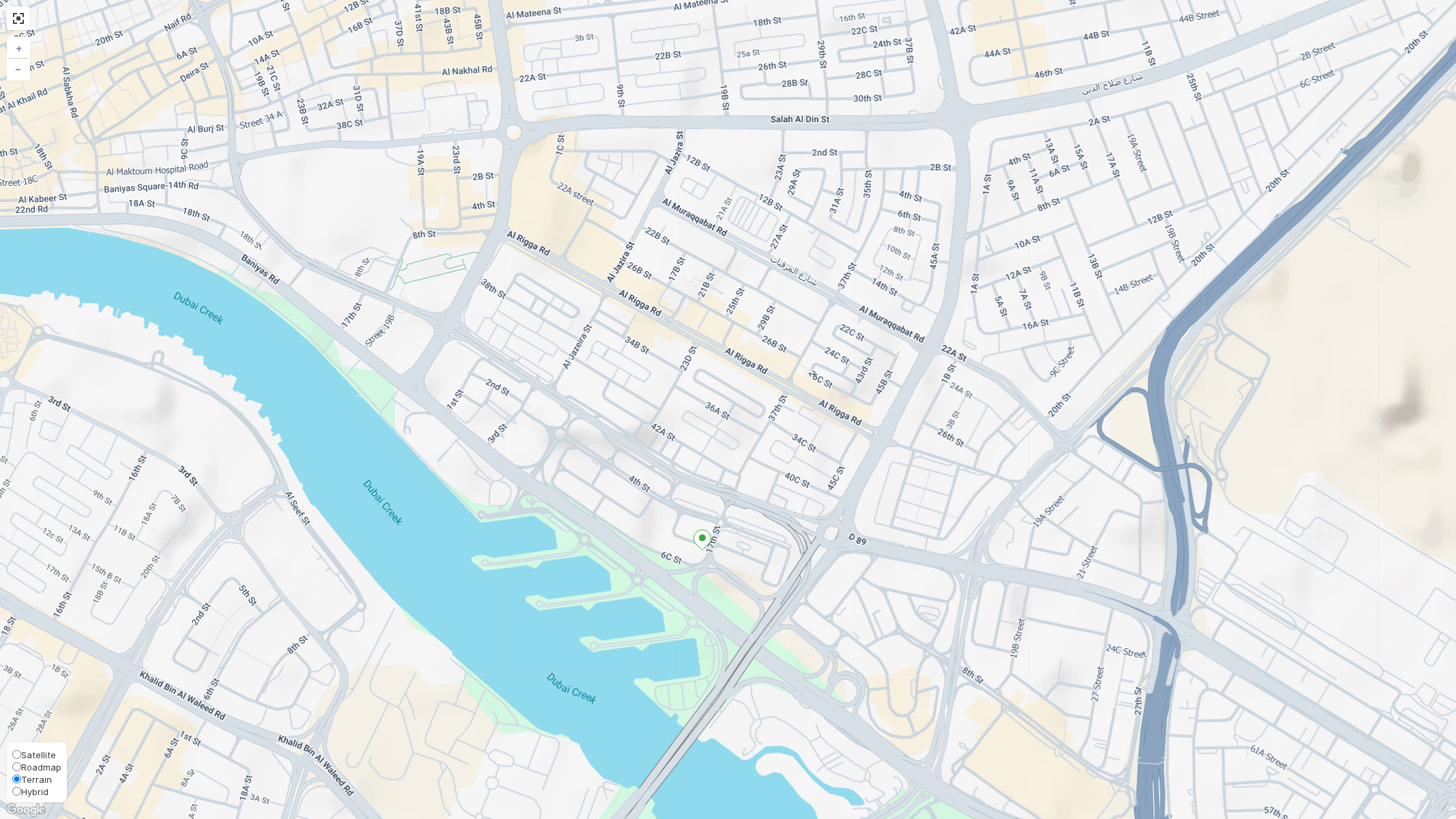
click at [21, 690] on input "Satellite" at bounding box center [17, 755] width 9 height 9
radio input "true"
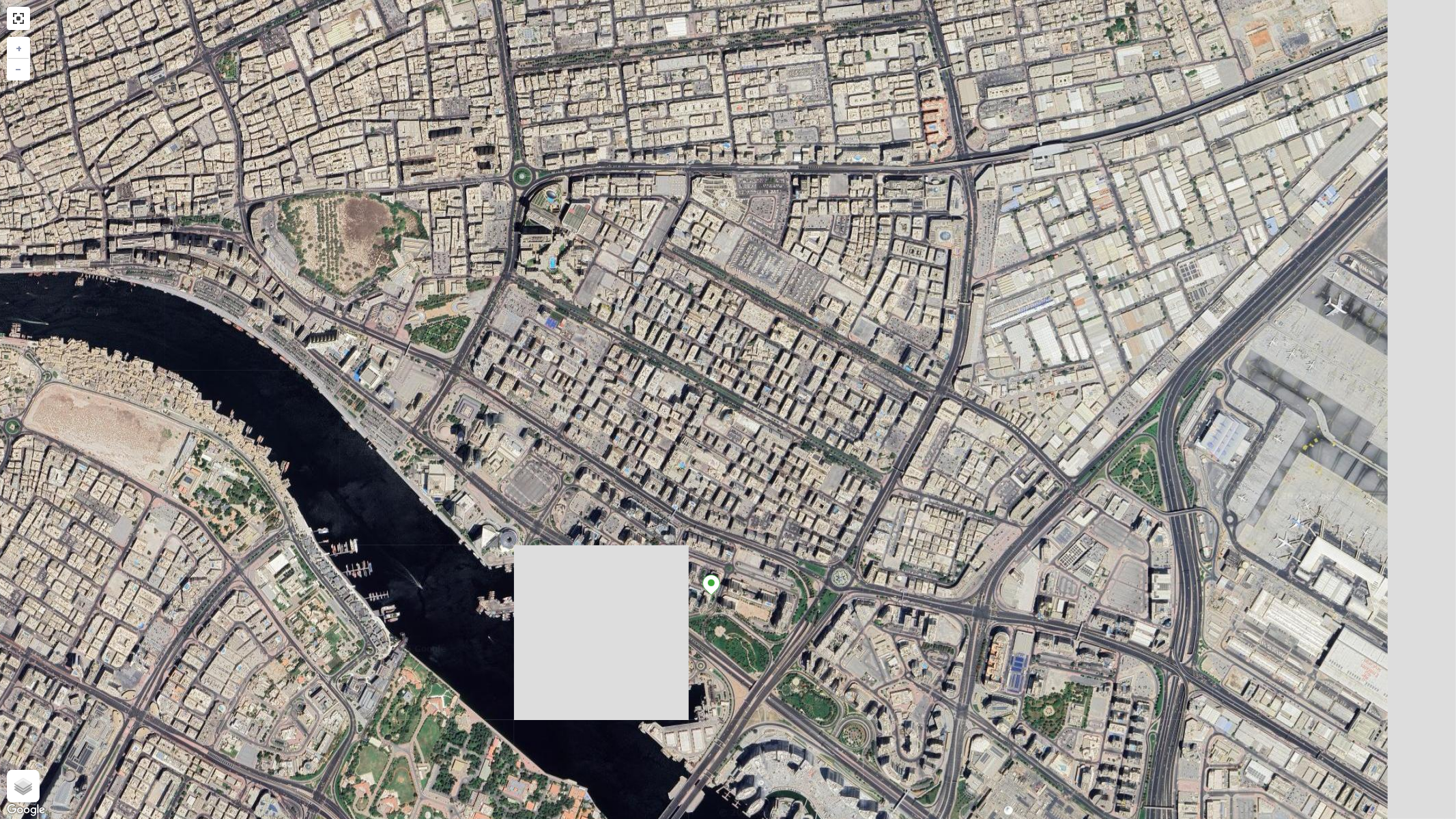
drag, startPoint x: 843, startPoint y: 647, endPoint x: 681, endPoint y: 608, distance: 166.6
click at [704, 609] on div "+ − Satellite Roadmap Terrain Hybrid Leaflet Keyboard shortcuts Map Data Imager…" at bounding box center [728, 409] width 1456 height 819
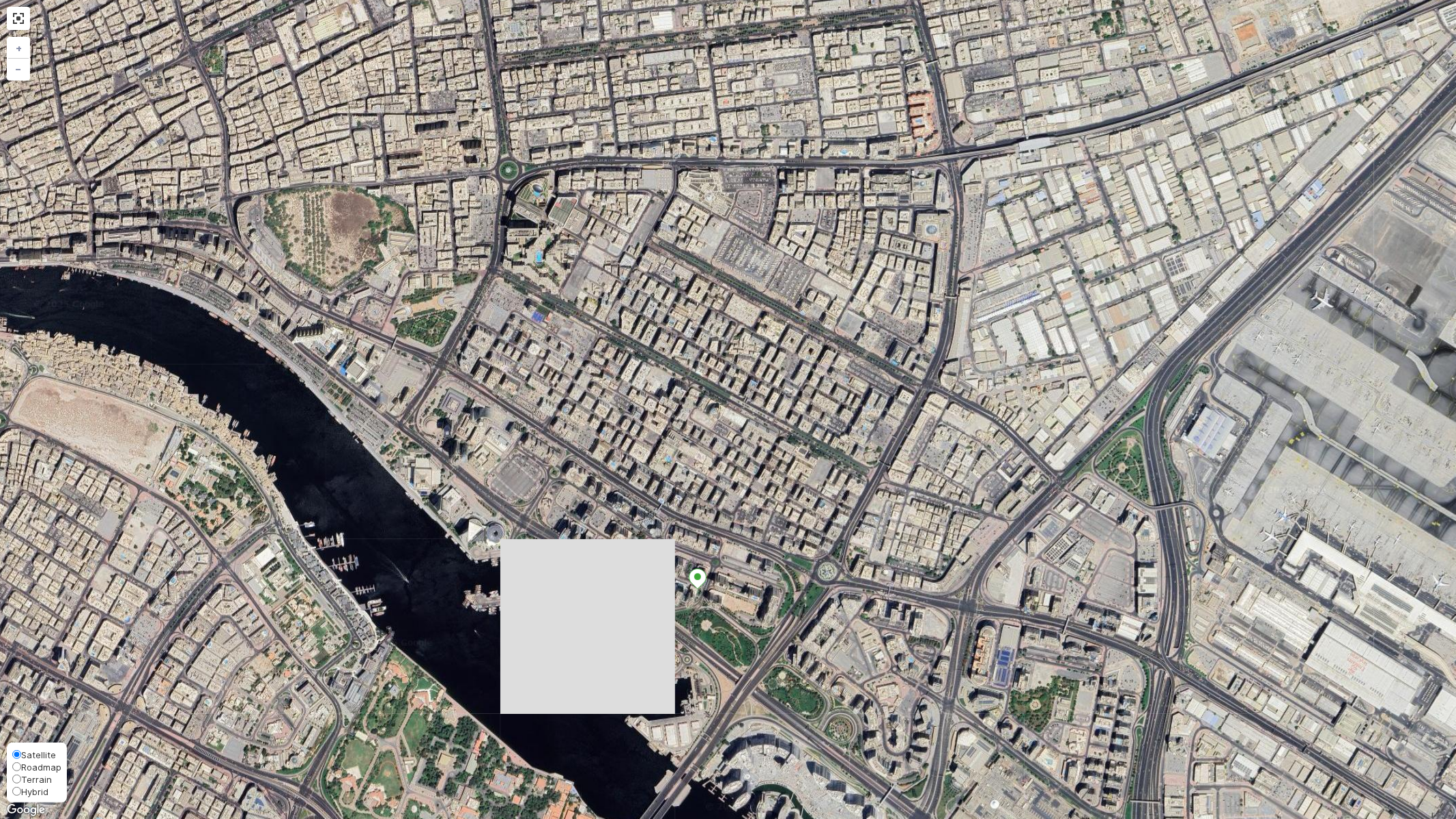
click at [24, 690] on span "Hybrid" at bounding box center [35, 792] width 27 height 11
click at [21, 690] on input "Hybrid" at bounding box center [17, 792] width 9 height 9
radio input "true"
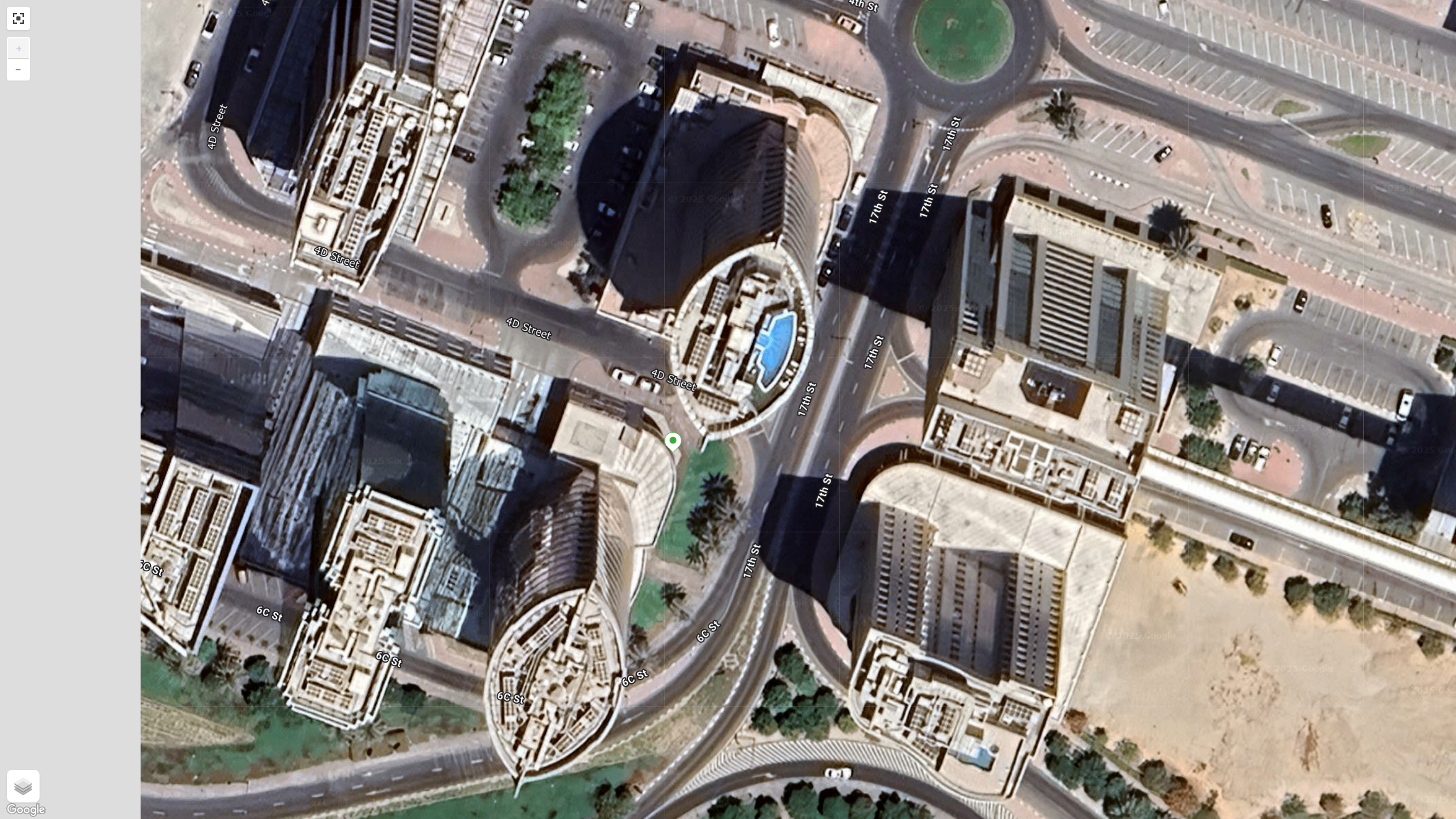
drag, startPoint x: 625, startPoint y: 568, endPoint x: 749, endPoint y: 492, distance: 145.4
click at [792, 469] on div "+ − Satellite Roadmap Terrain Hybrid Leaflet Keyboard shortcuts Map Data Map da…" at bounding box center [728, 409] width 1456 height 819
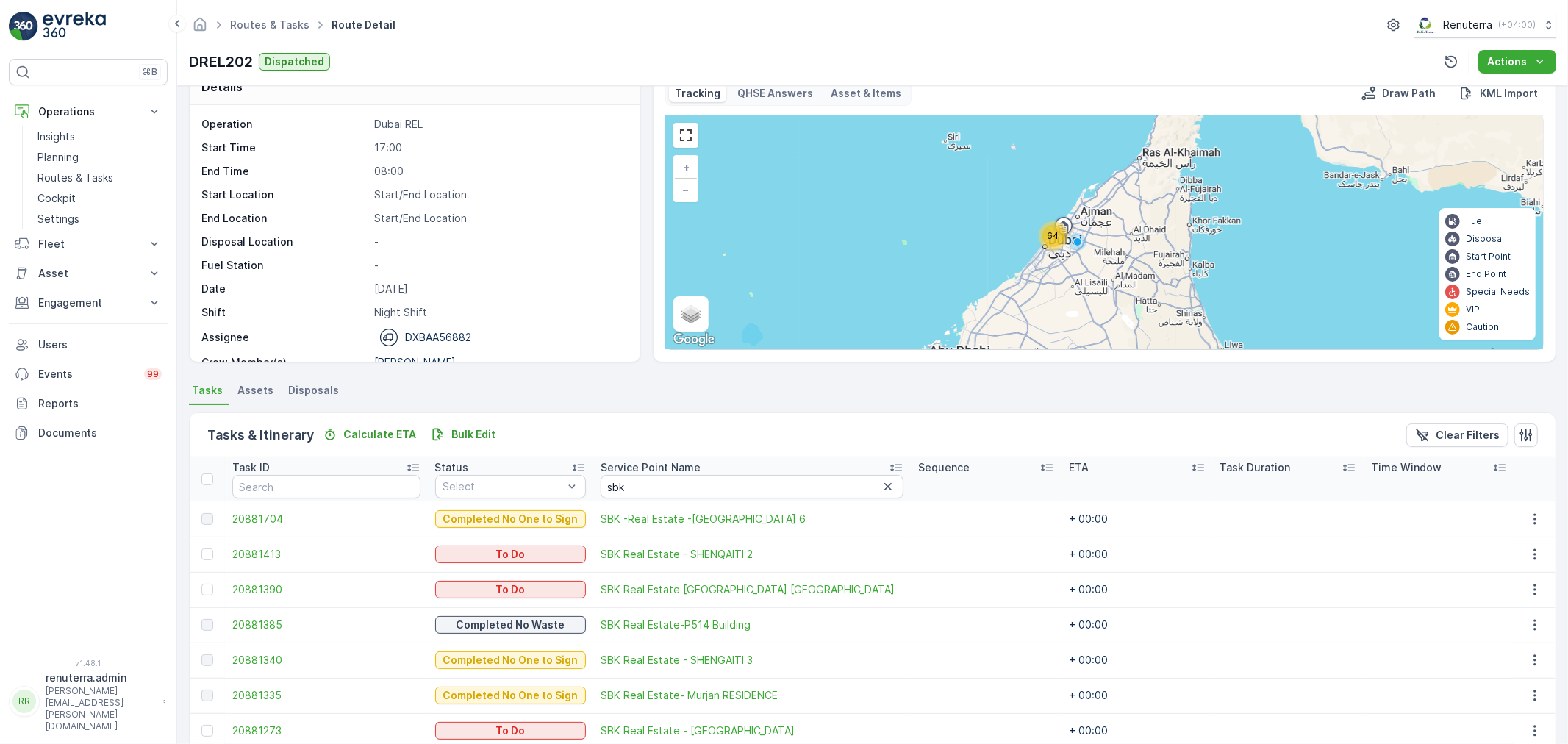
scroll to position [81, 0]
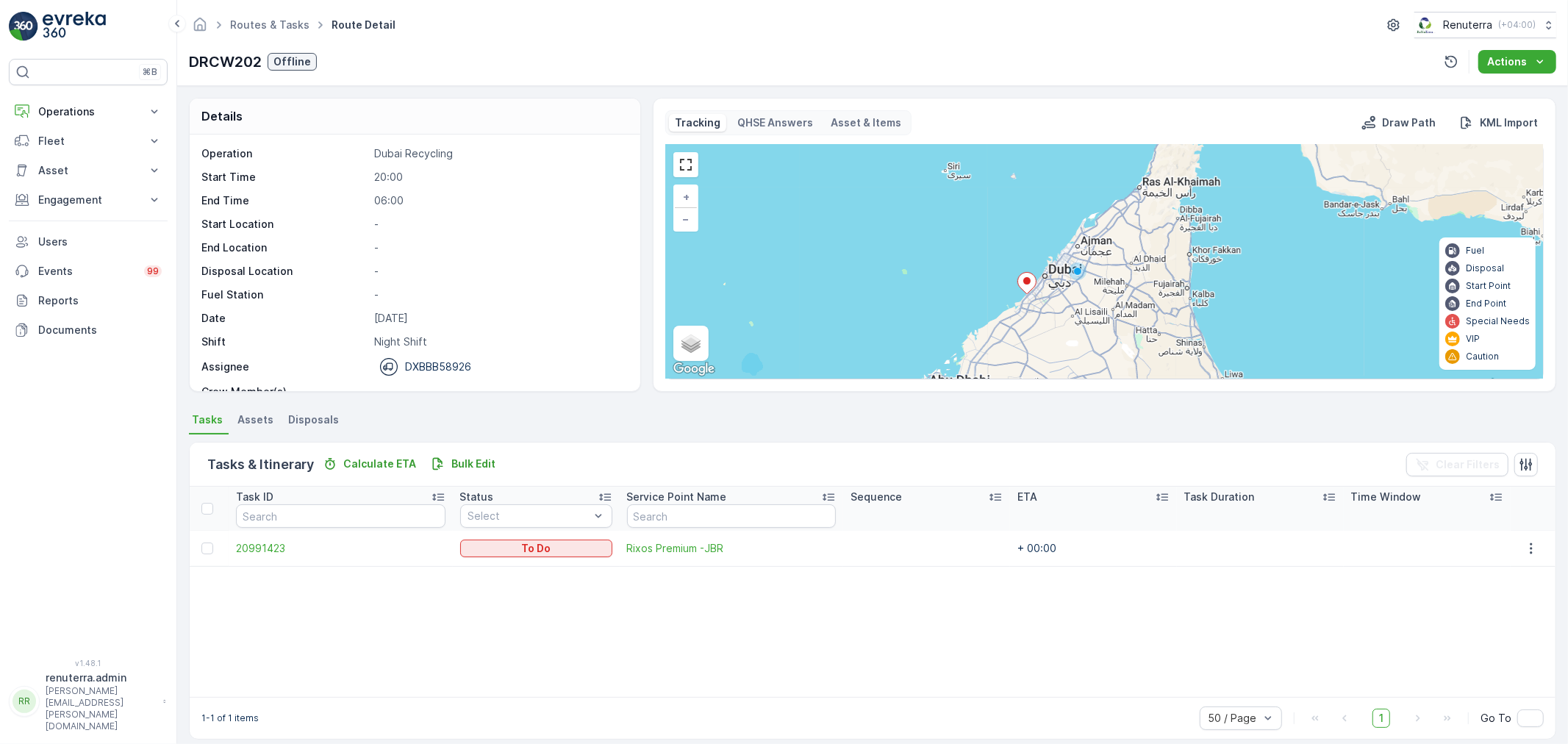
drag, startPoint x: 644, startPoint y: 73, endPoint x: 652, endPoint y: 3, distance: 70.5
click at [648, 69] on div "DRCW202 Offline Actions" at bounding box center [873, 62] width 1367 height 24
drag, startPoint x: 770, startPoint y: 16, endPoint x: 770, endPoint y: 4, distance: 12.0
click at [772, 16] on div "Routes & Tasks Route Detail Renuterra ( +04:00 )" at bounding box center [873, 25] width 1367 height 26
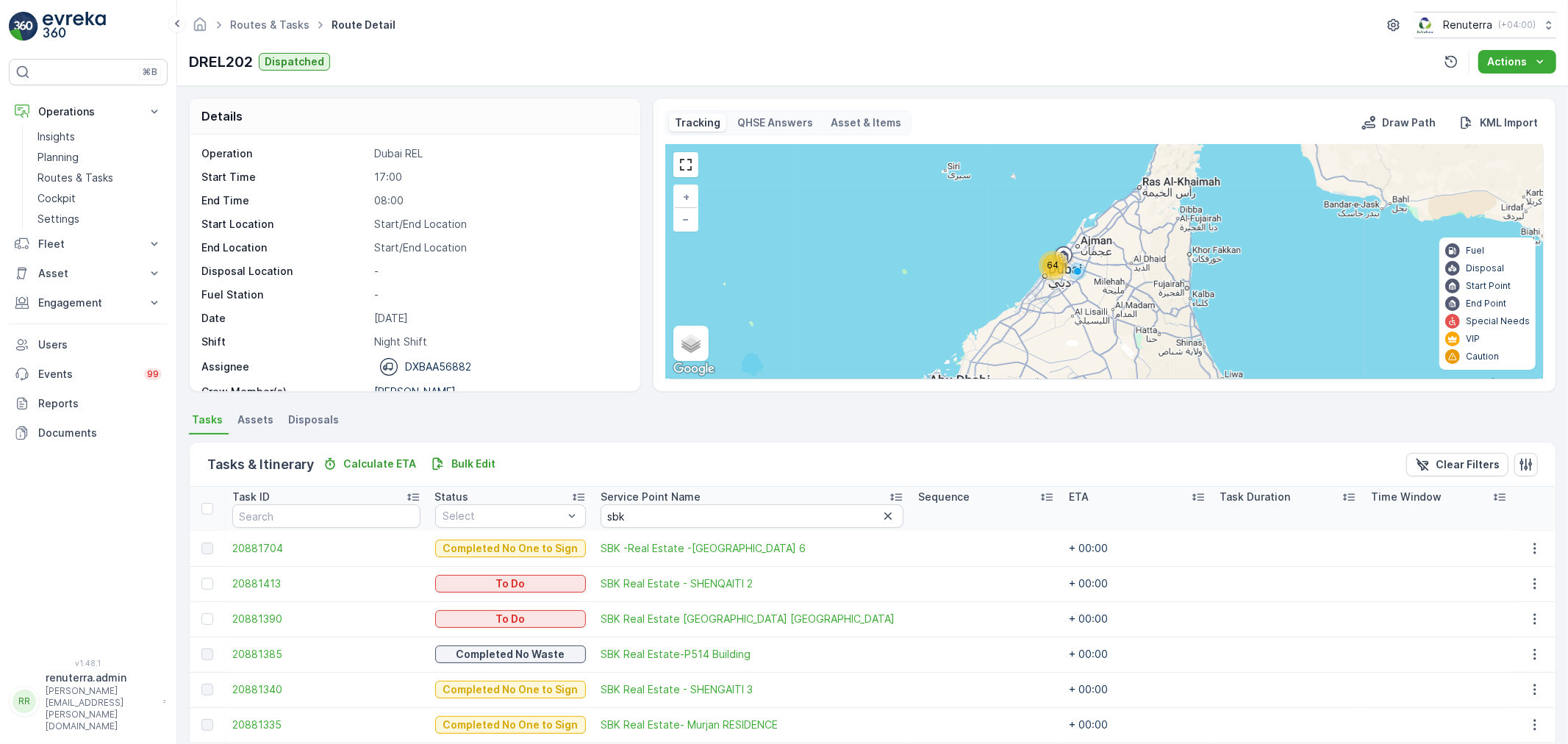
scroll to position [81, 0]
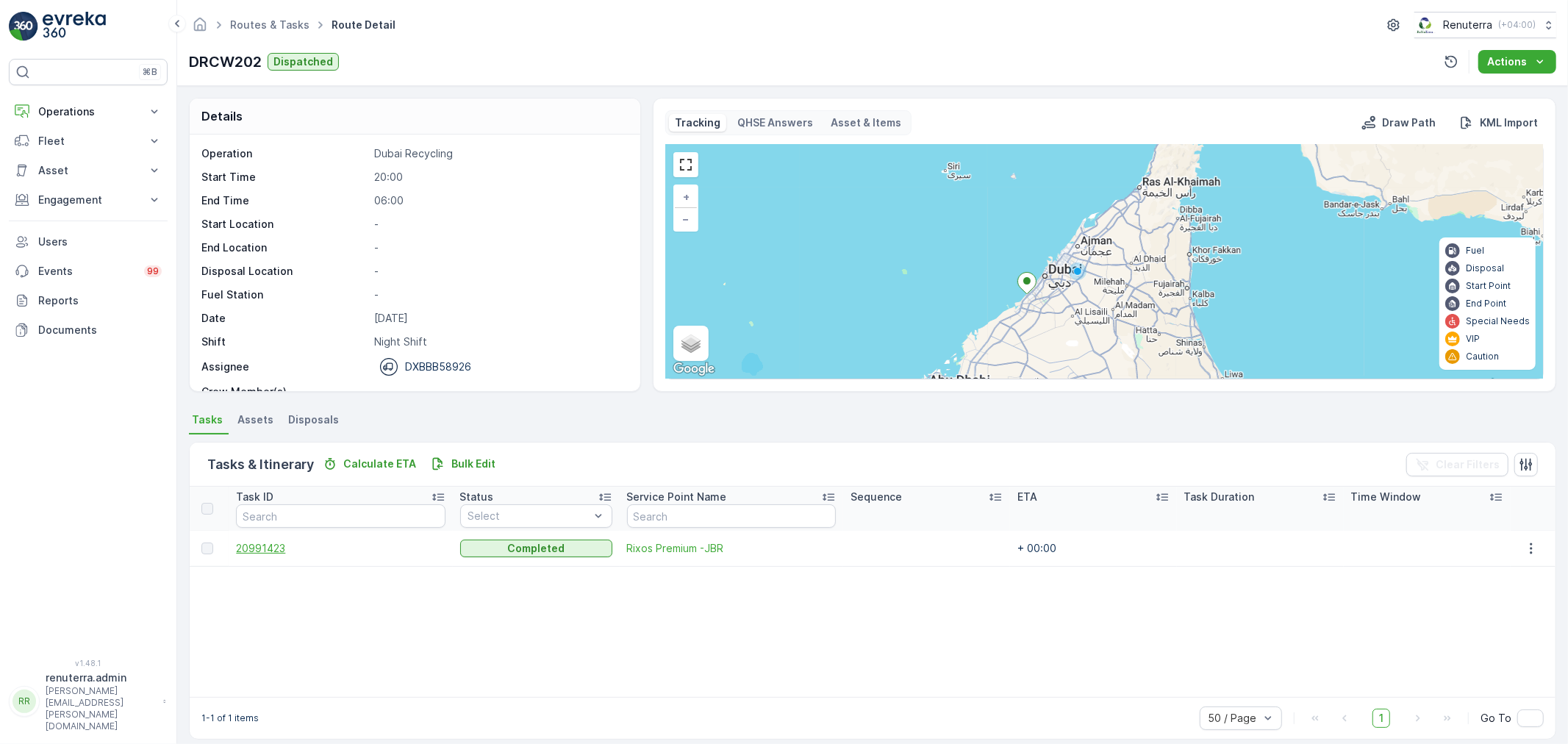
click at [258, 550] on span "20991423" at bounding box center [340, 548] width 209 height 15
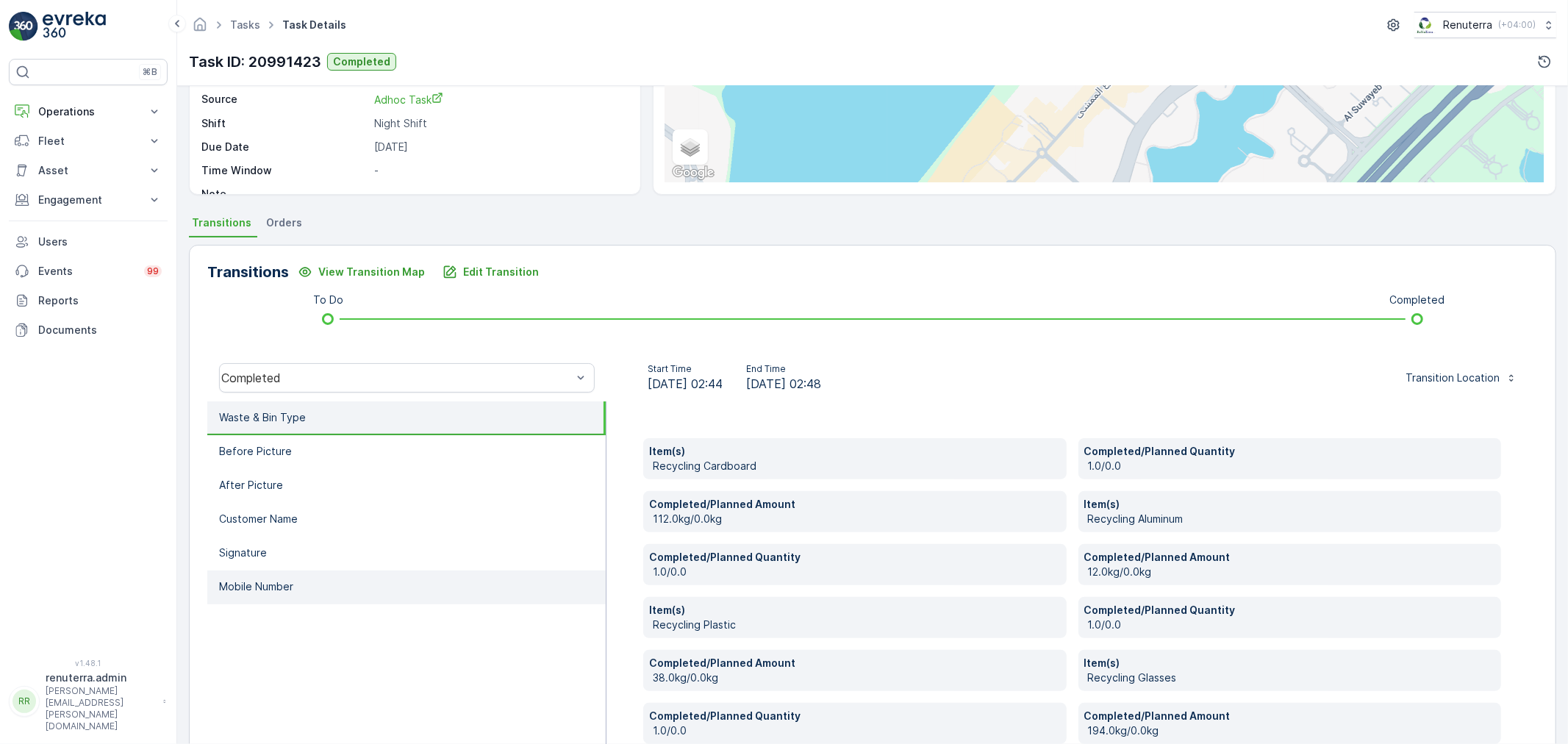
scroll to position [280, 0]
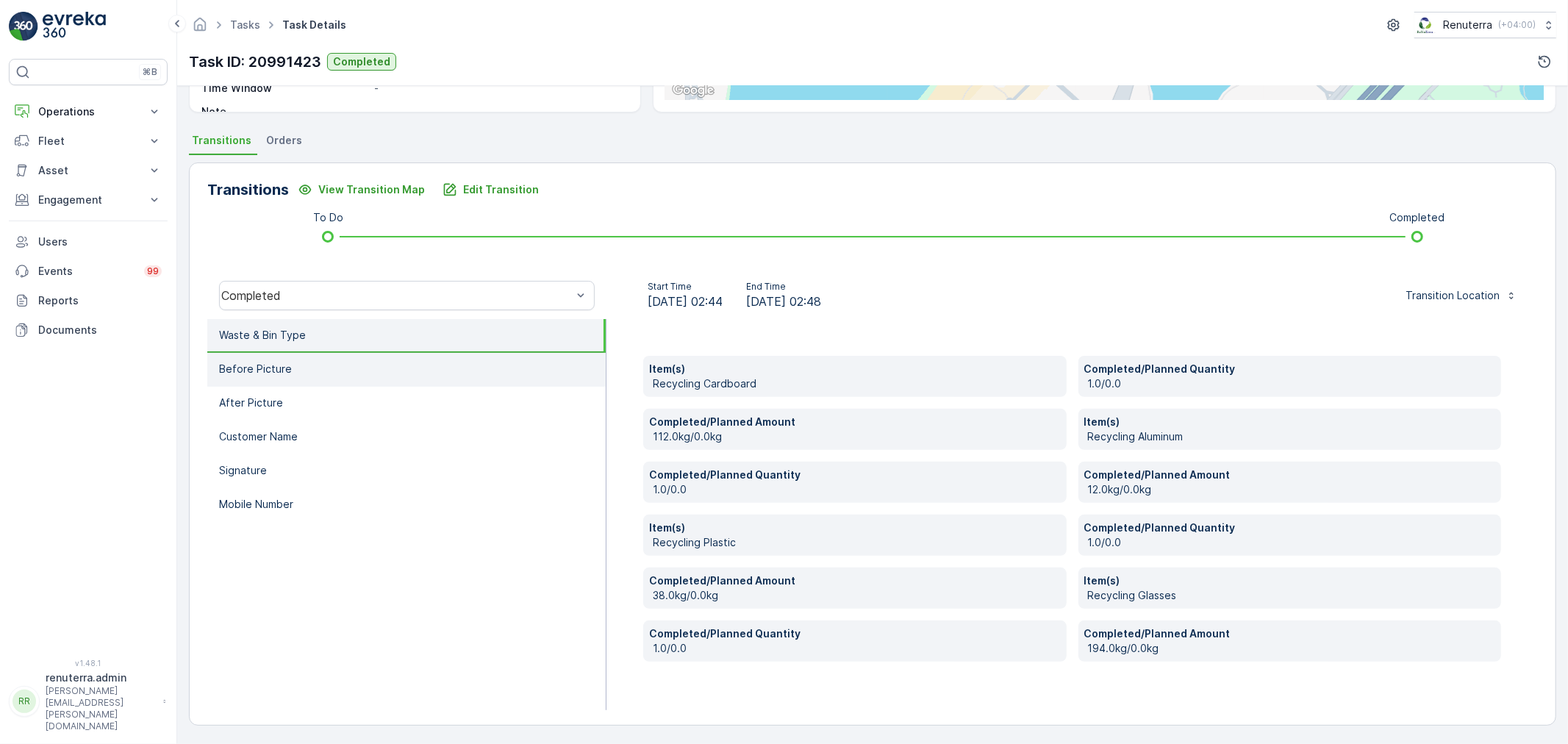
click at [233, 365] on p "Before Picture" at bounding box center [256, 369] width 73 height 15
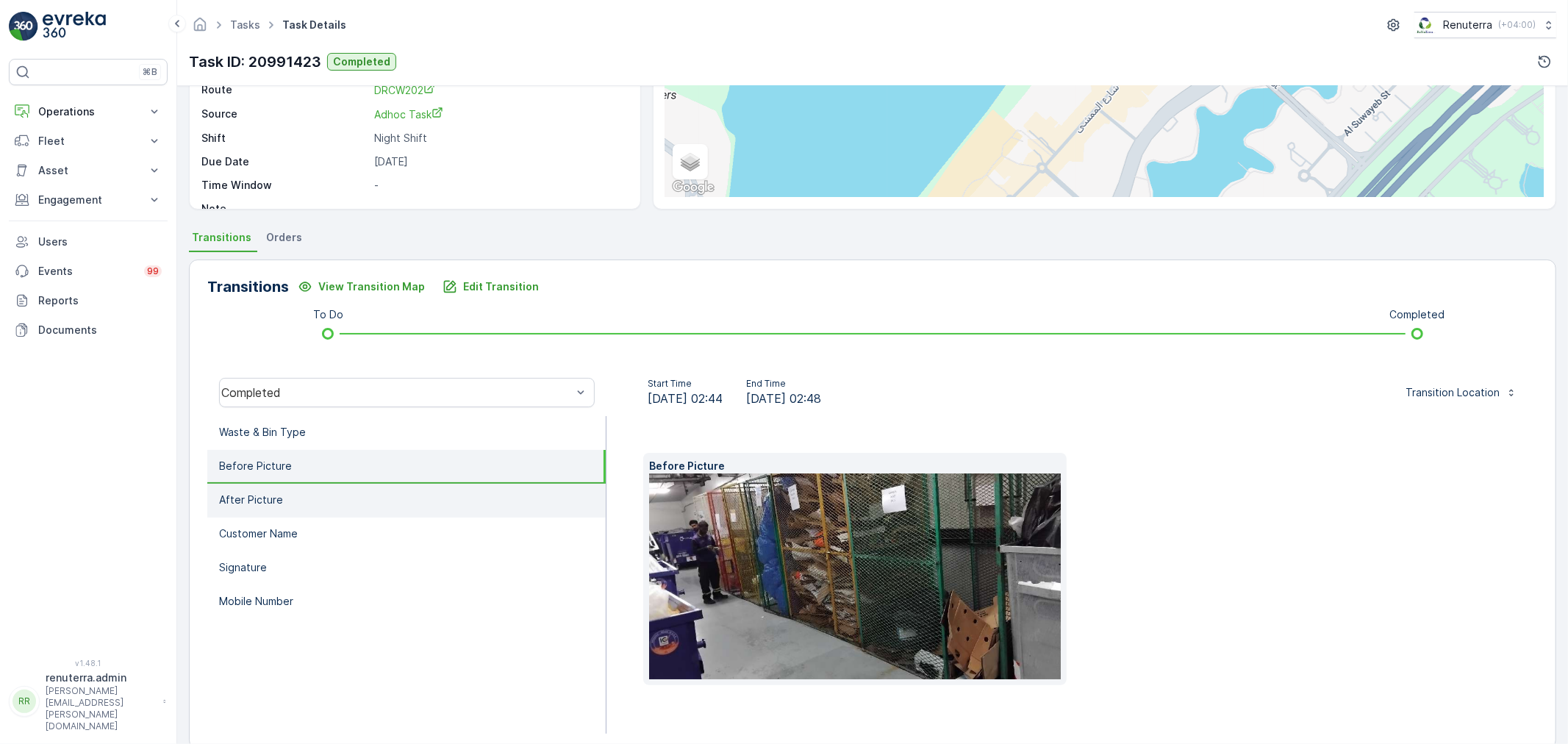
click at [276, 492] on p "After Picture" at bounding box center [251, 500] width 64 height 15
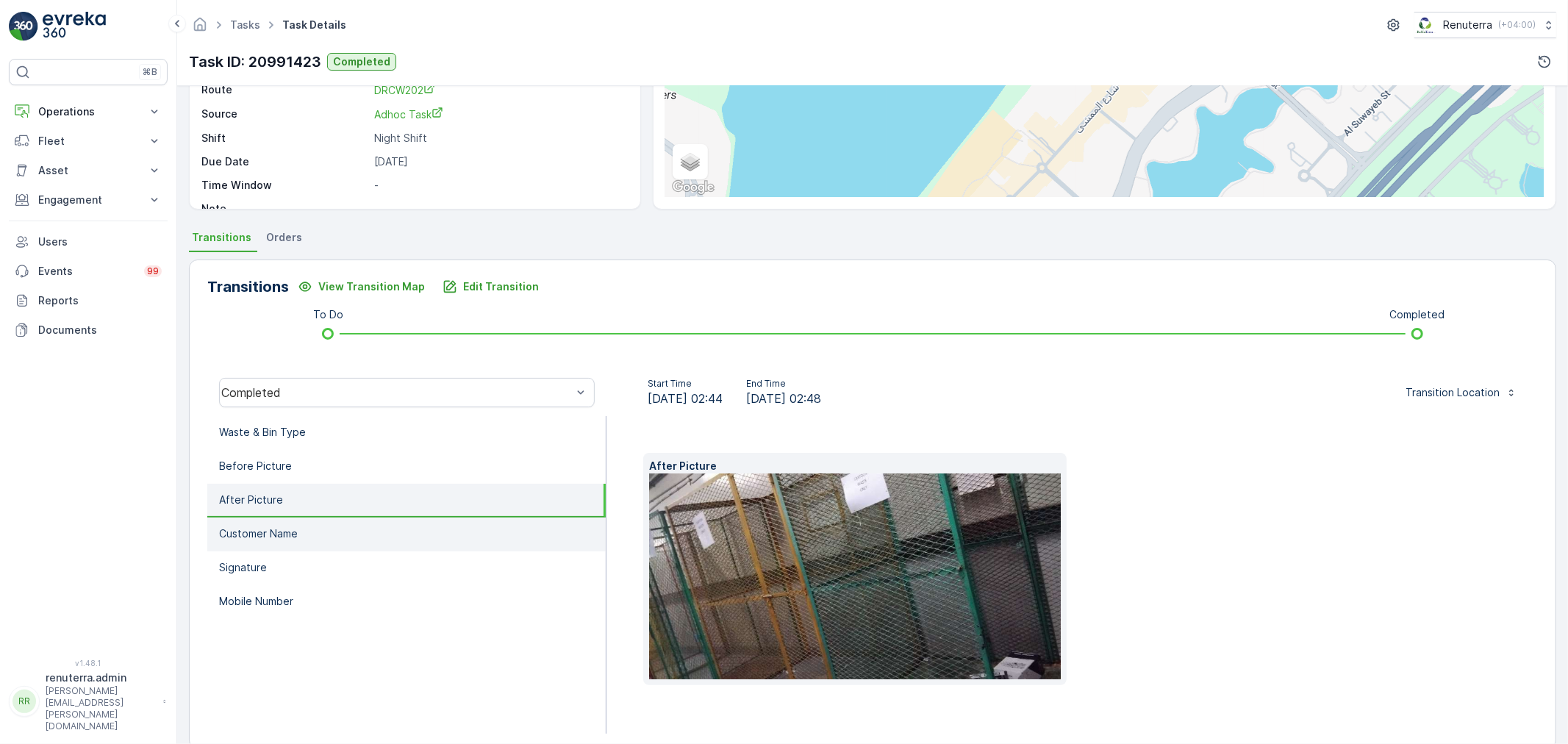
click at [278, 527] on p "Customer Name" at bounding box center [259, 534] width 79 height 15
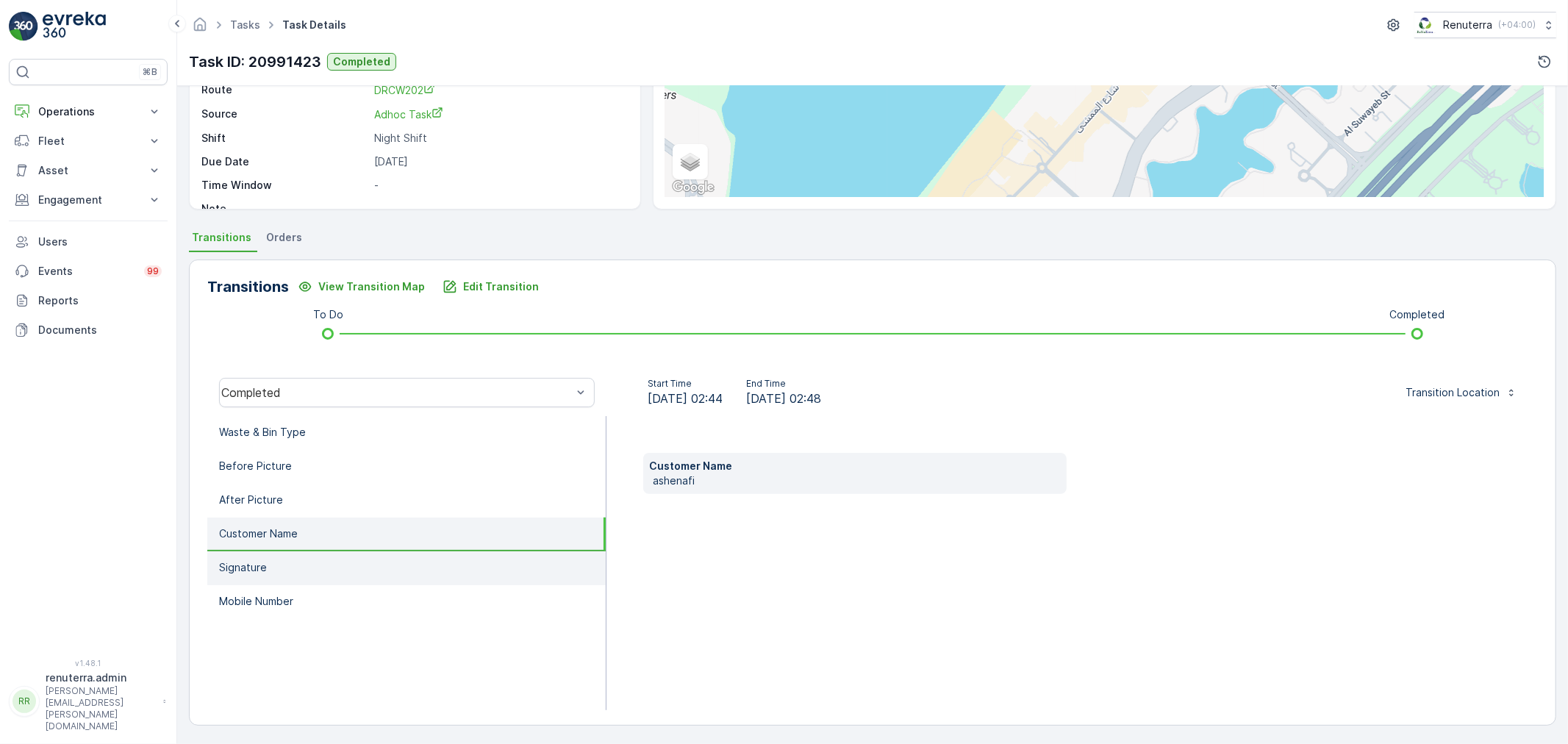
click at [276, 570] on li "Signature" at bounding box center [406, 568] width 399 height 34
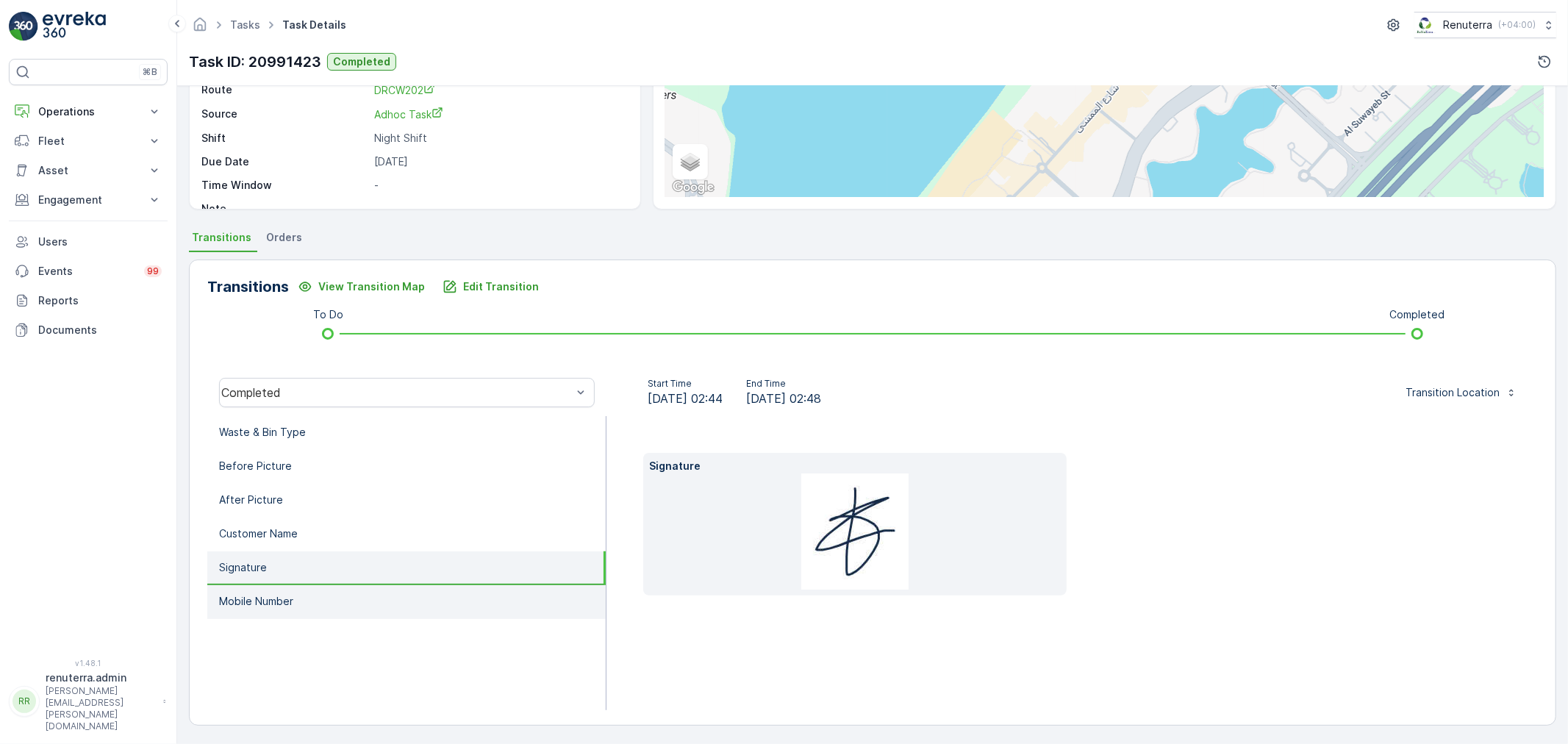
click at [277, 594] on p "Mobile Number" at bounding box center [256, 602] width 74 height 15
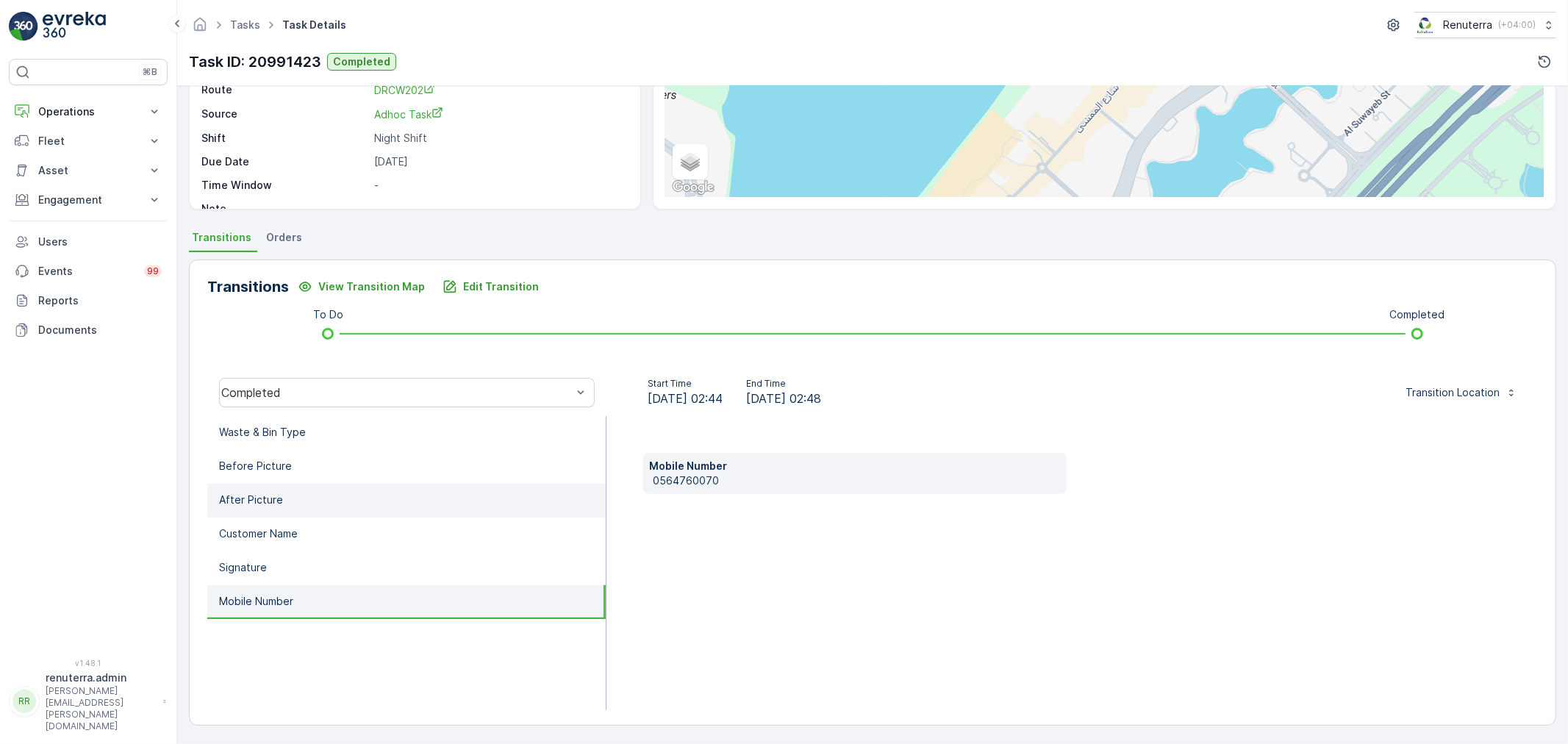
click at [266, 501] on p "After Picture" at bounding box center [251, 500] width 64 height 15
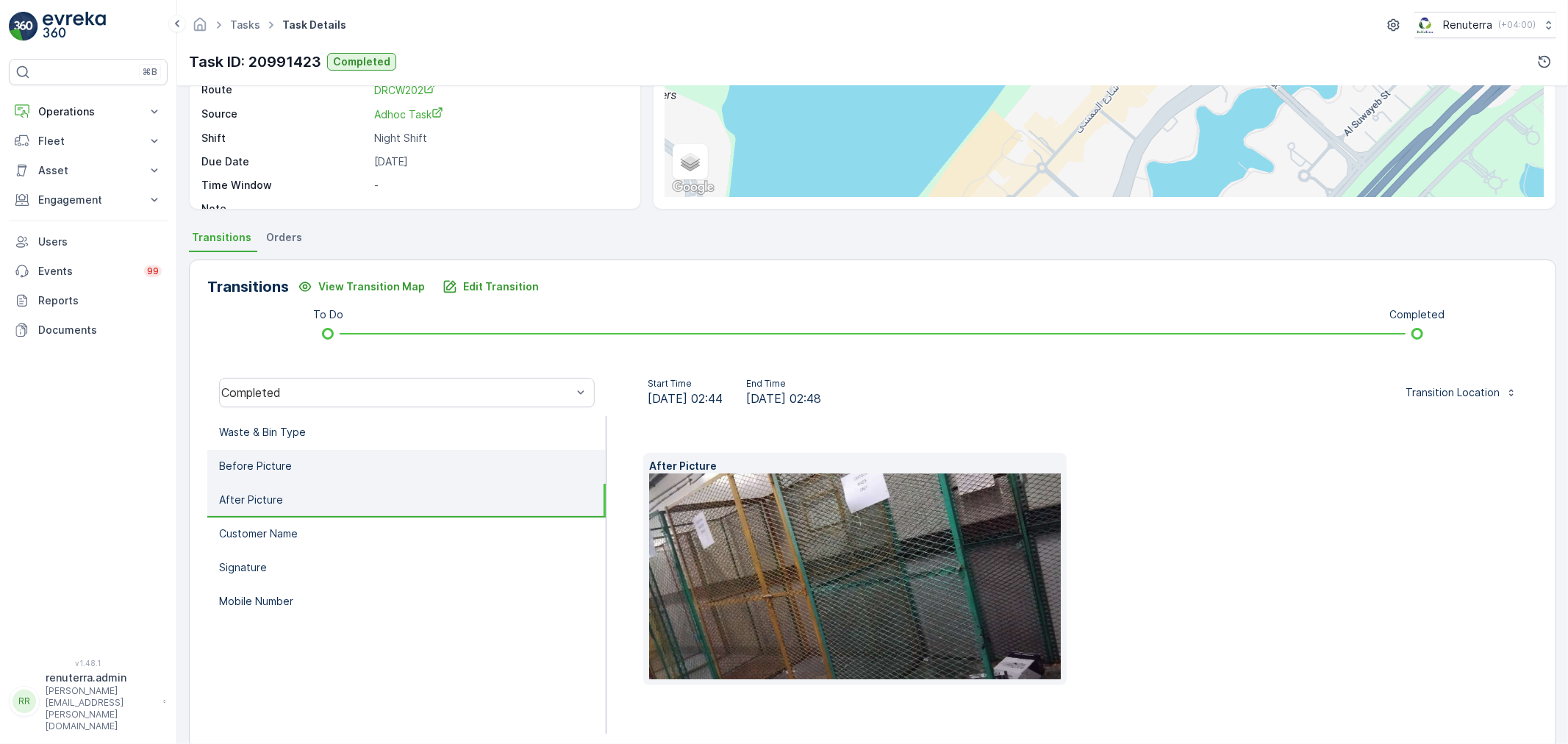
click at [284, 466] on p "Before Picture" at bounding box center [256, 466] width 73 height 15
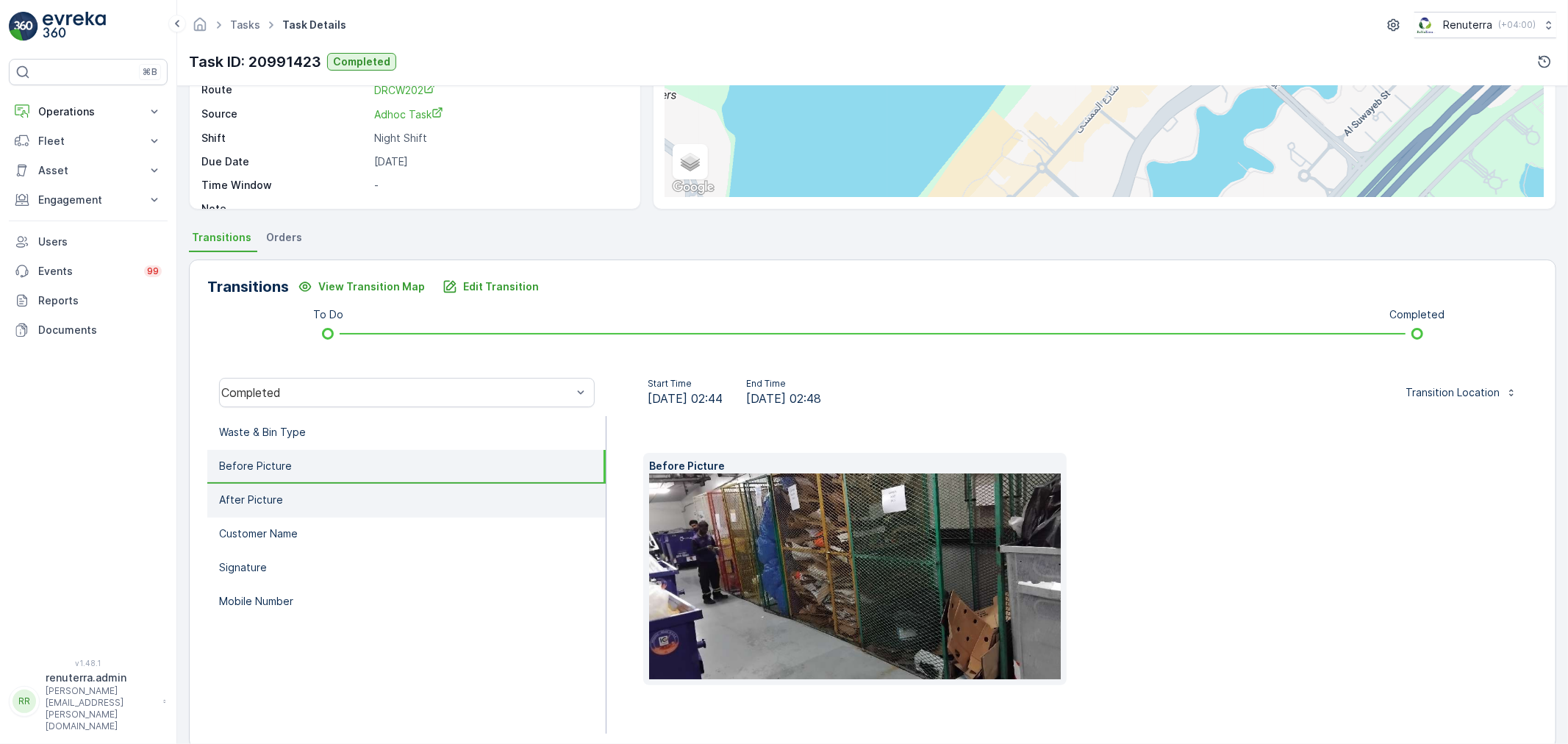
click at [290, 487] on li "After Picture" at bounding box center [406, 501] width 399 height 34
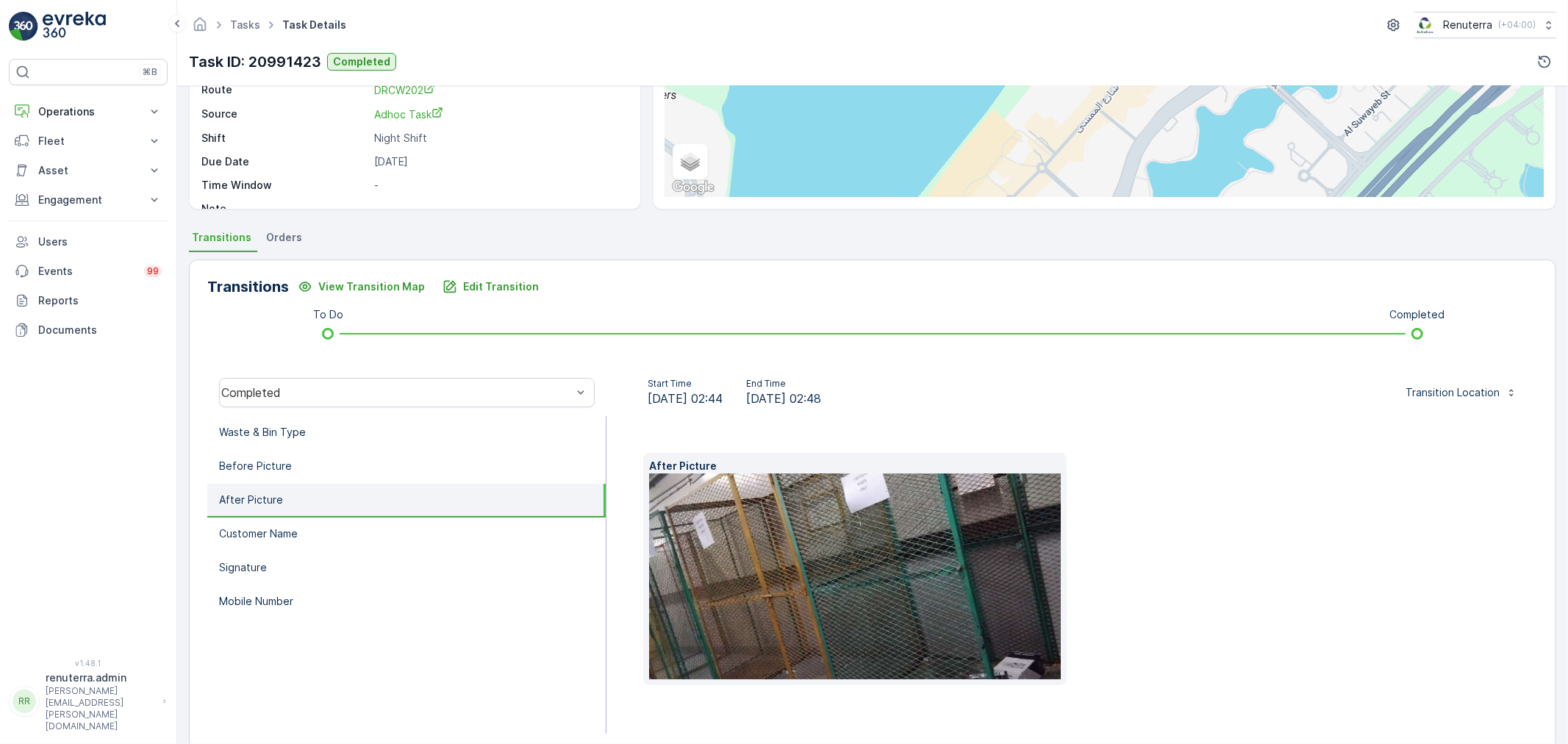
click at [839, 574] on img at bounding box center [879, 576] width 459 height 206
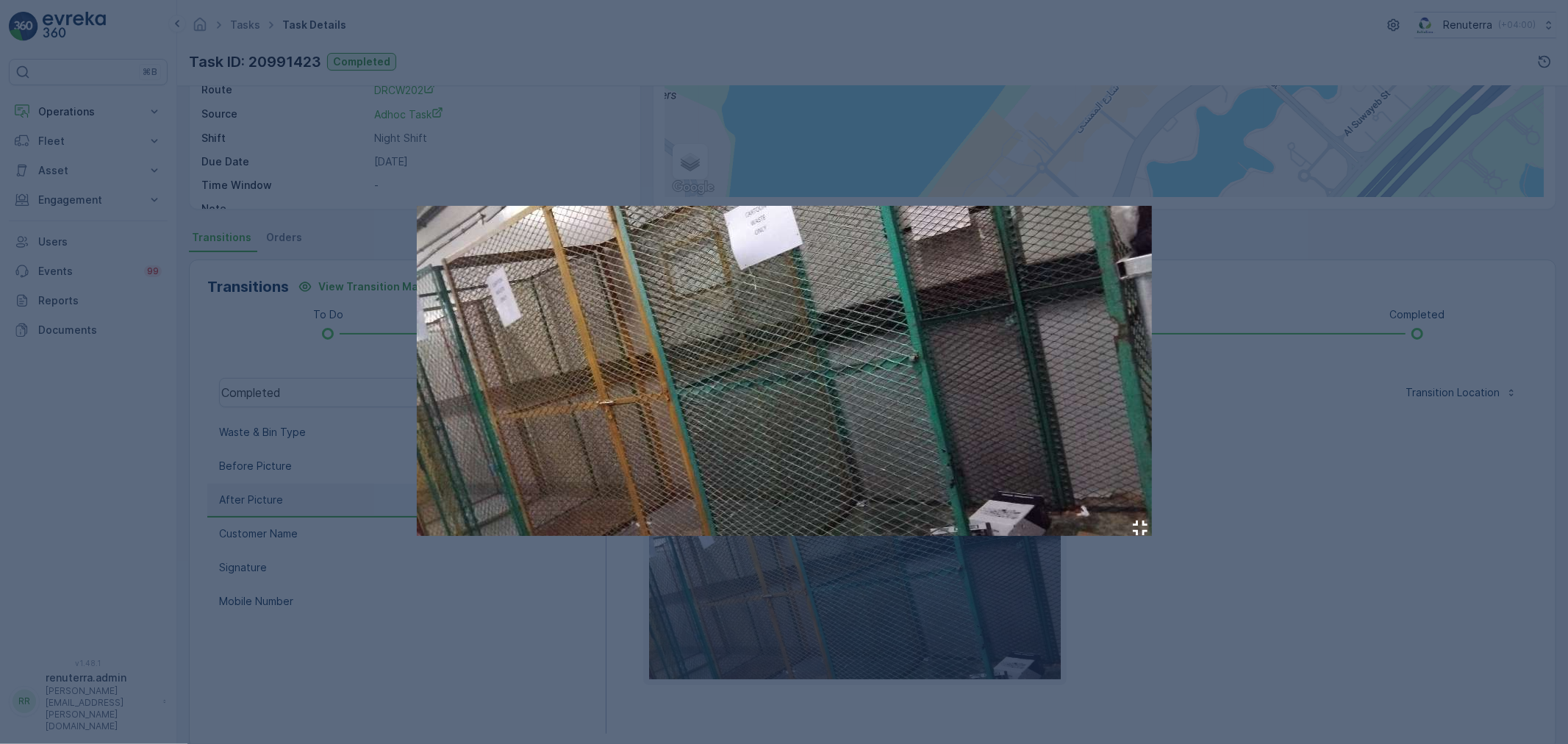
click at [1261, 319] on div at bounding box center [784, 372] width 1568 height 744
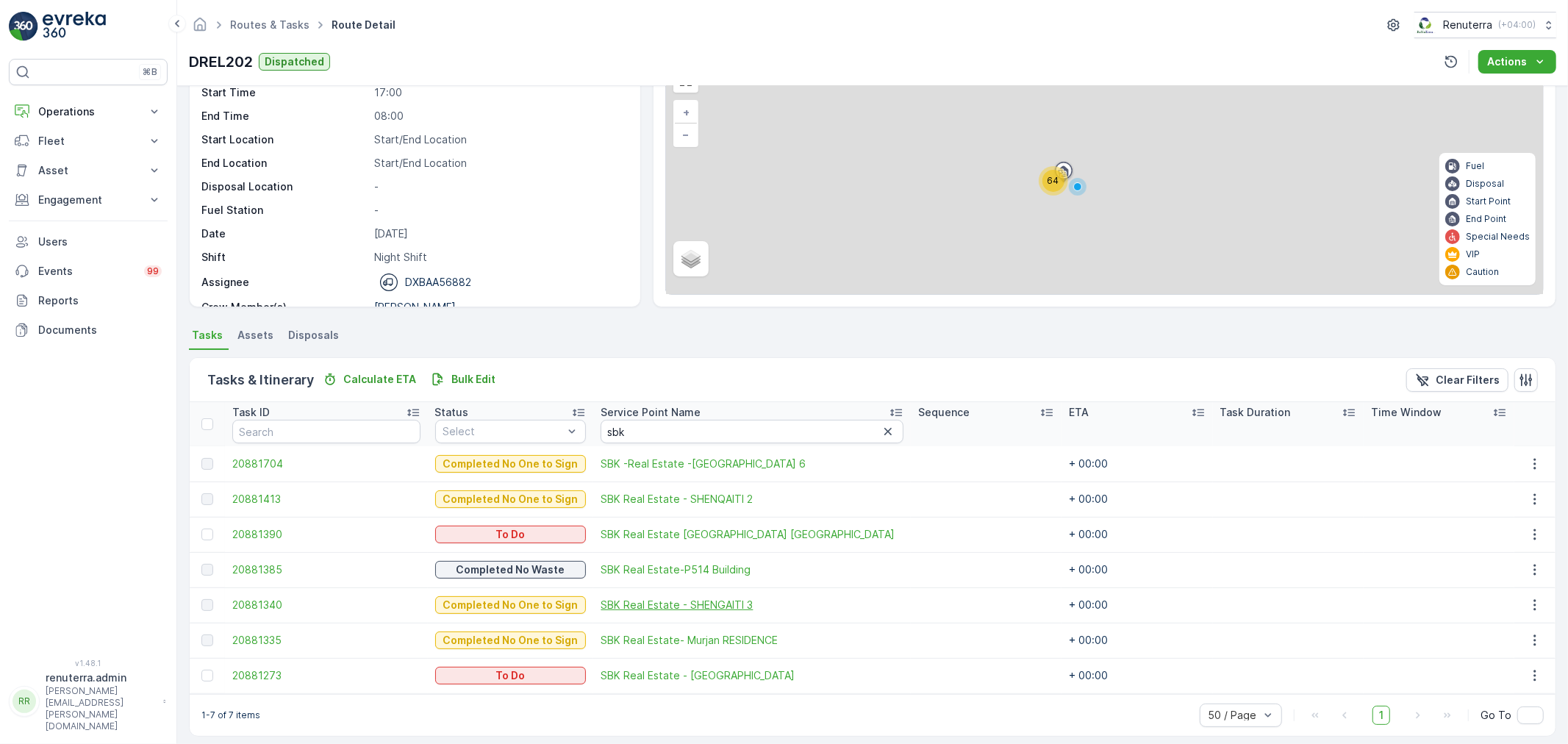
scroll to position [95, 0]
